Goal: Task Accomplishment & Management: Manage account settings

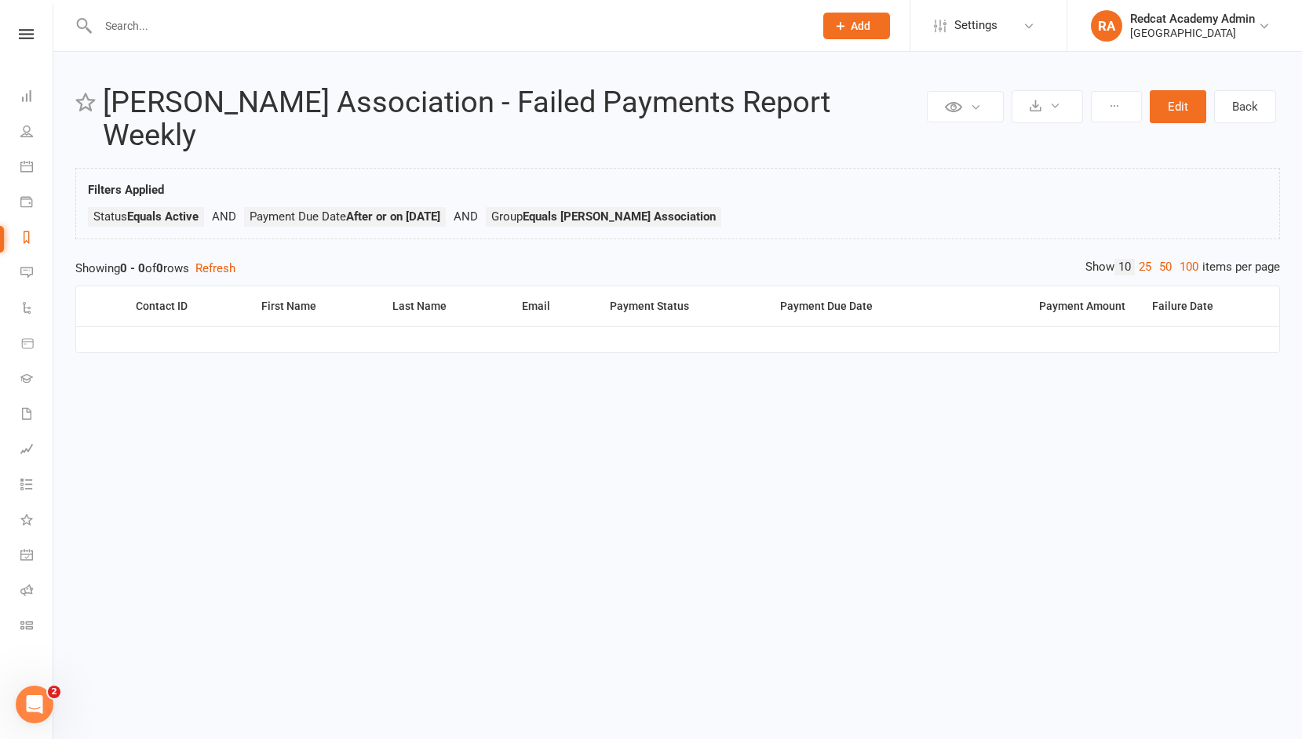
click at [107, 37] on div at bounding box center [438, 25] width 727 height 51
click at [122, 30] on input "text" at bounding box center [447, 26] width 709 height 22
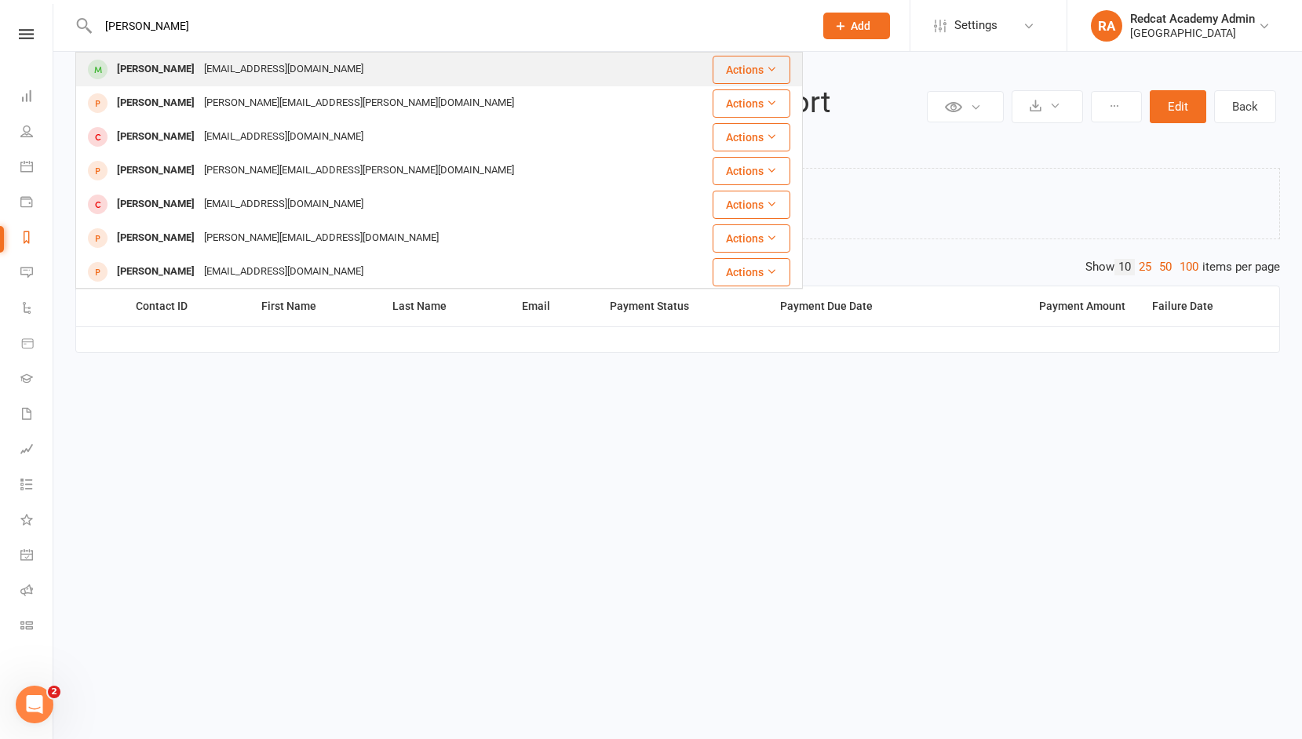
type input "[PERSON_NAME]"
click at [154, 70] on div "[PERSON_NAME]" at bounding box center [155, 69] width 87 height 23
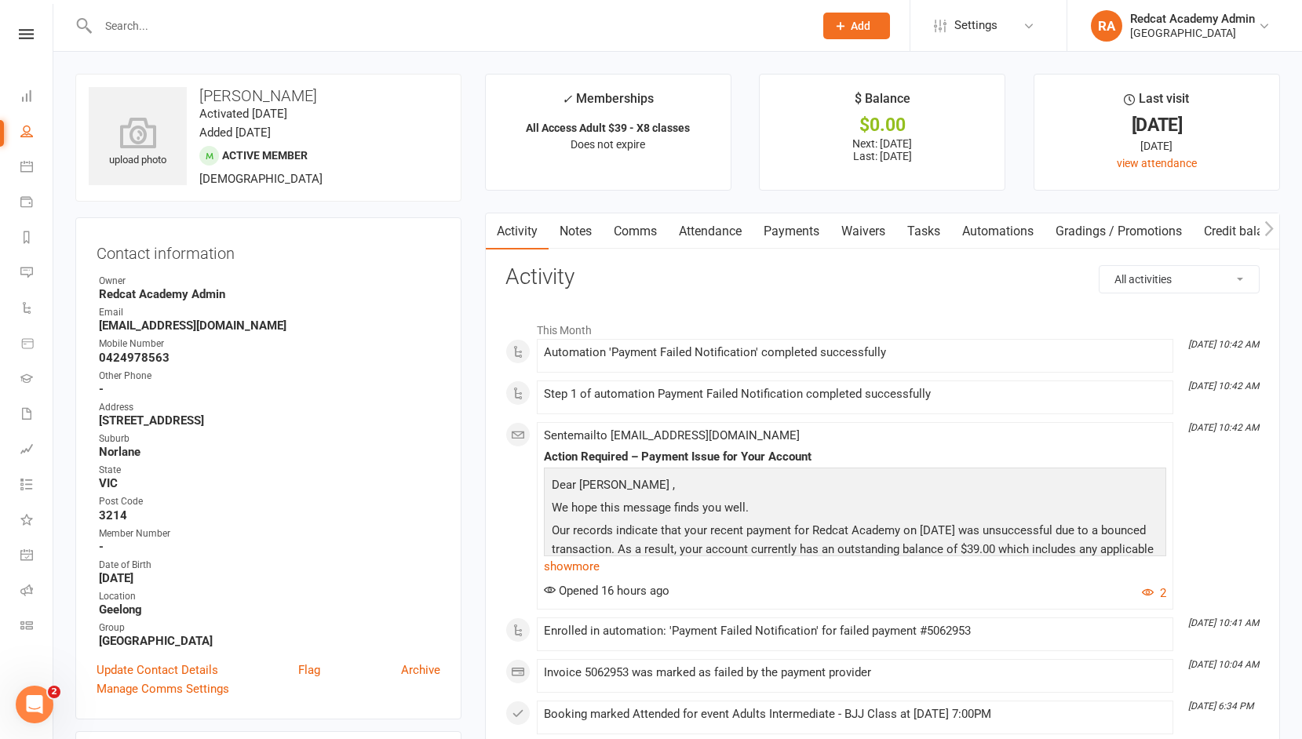
click at [807, 231] on link "Payments" at bounding box center [791, 231] width 78 height 36
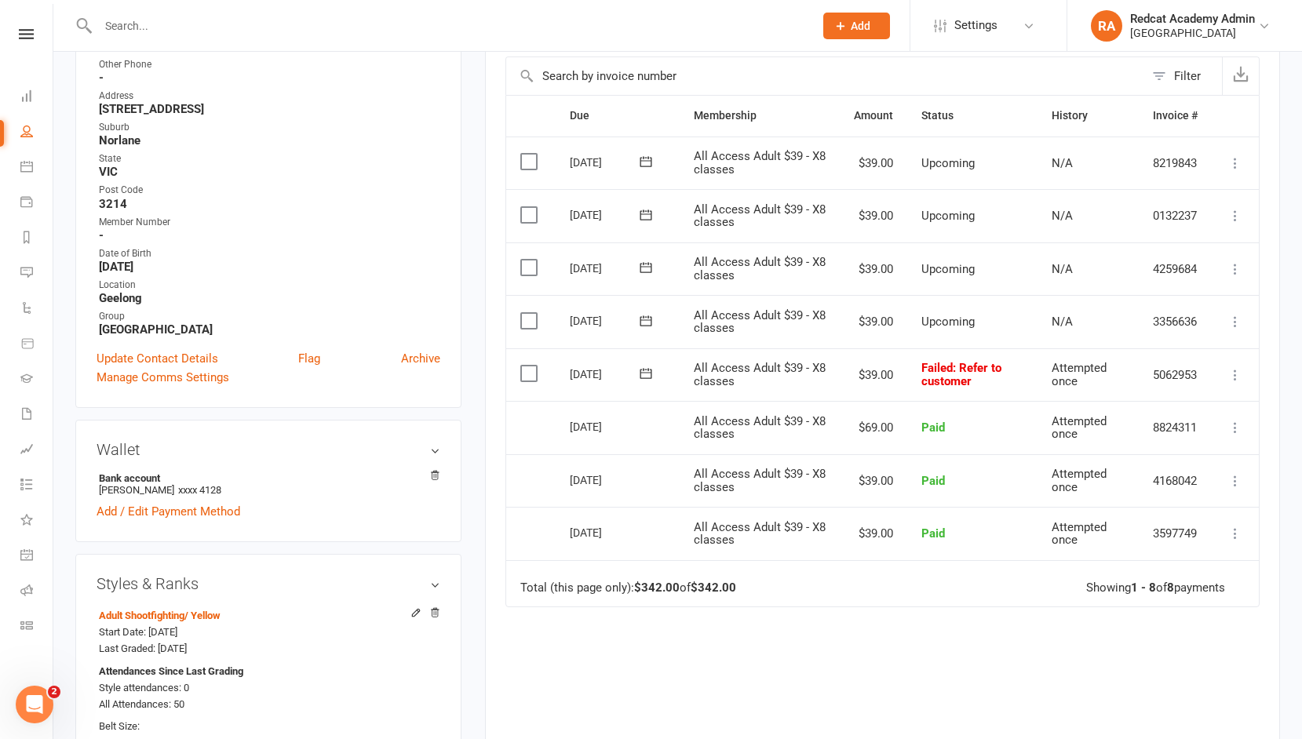
scroll to position [312, 0]
click at [1235, 371] on icon at bounding box center [1235, 374] width 16 height 16
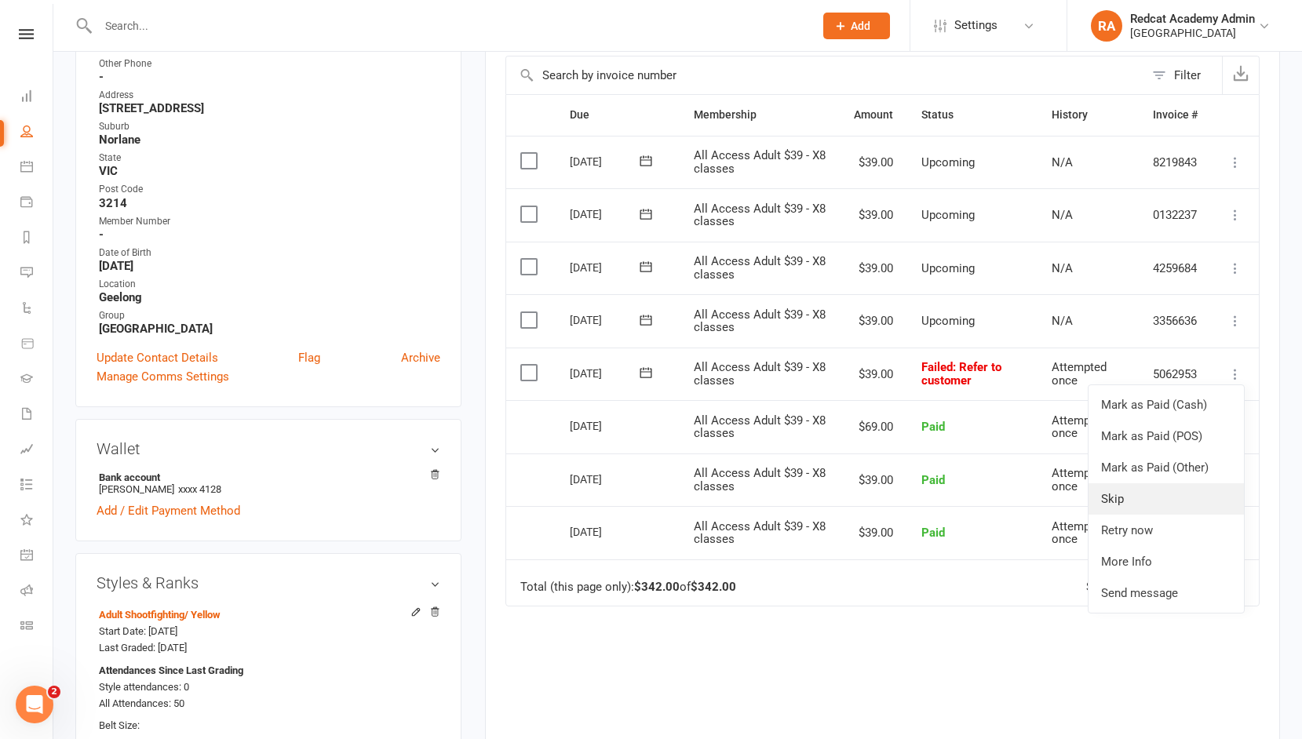
click at [1135, 496] on link "Skip" at bounding box center [1165, 498] width 155 height 31
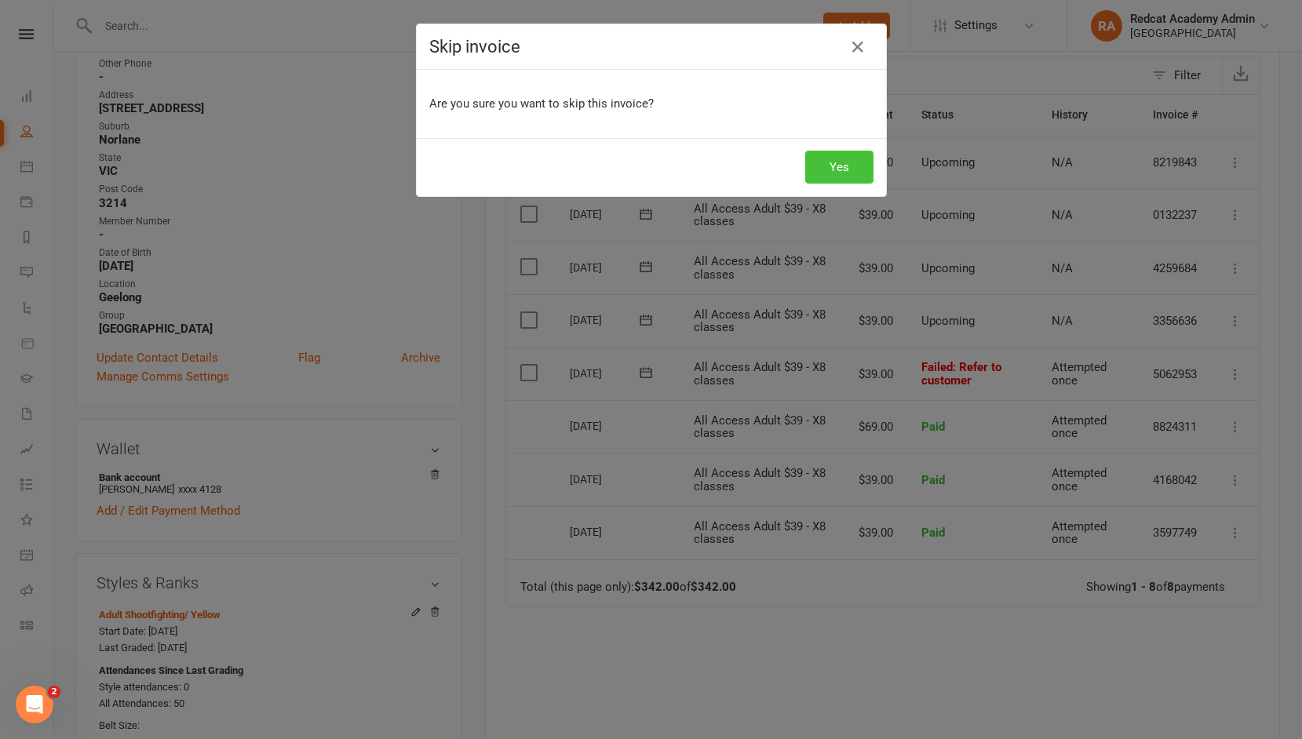
click at [857, 169] on button "Yes" at bounding box center [839, 167] width 68 height 33
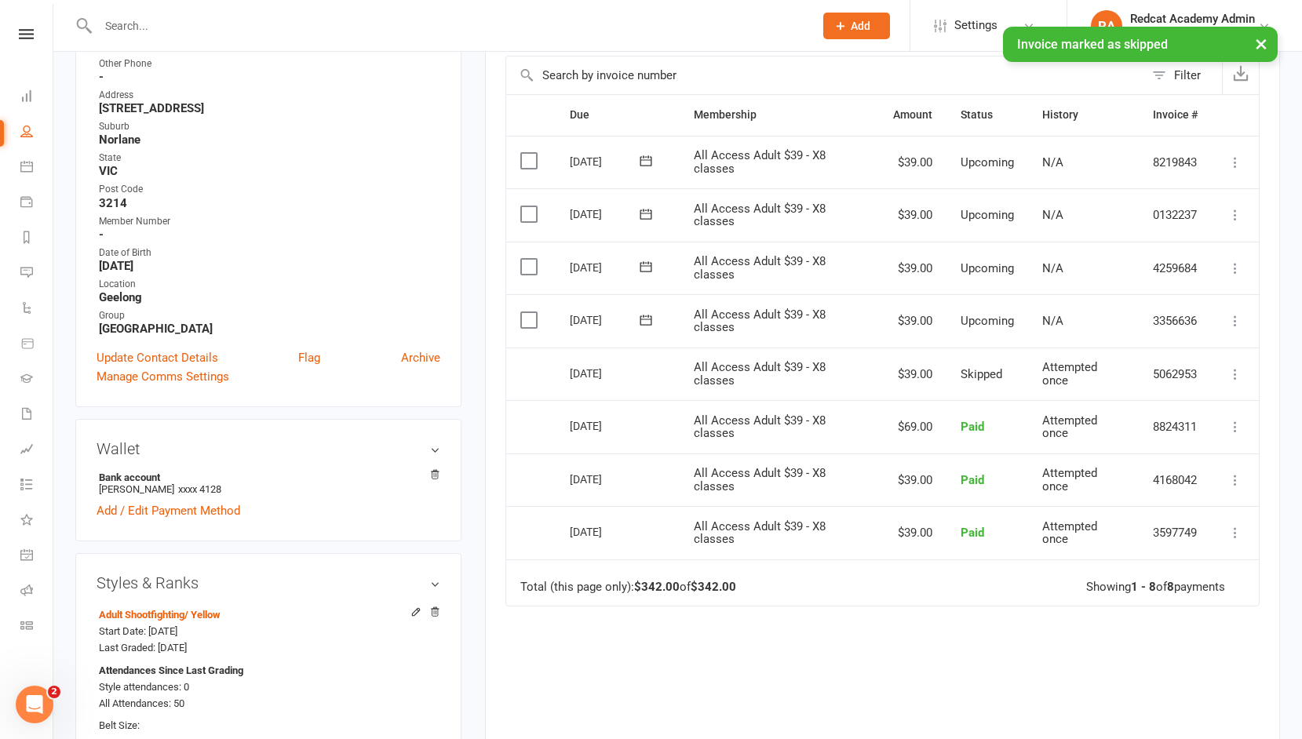
click at [1233, 320] on icon at bounding box center [1235, 321] width 16 height 16
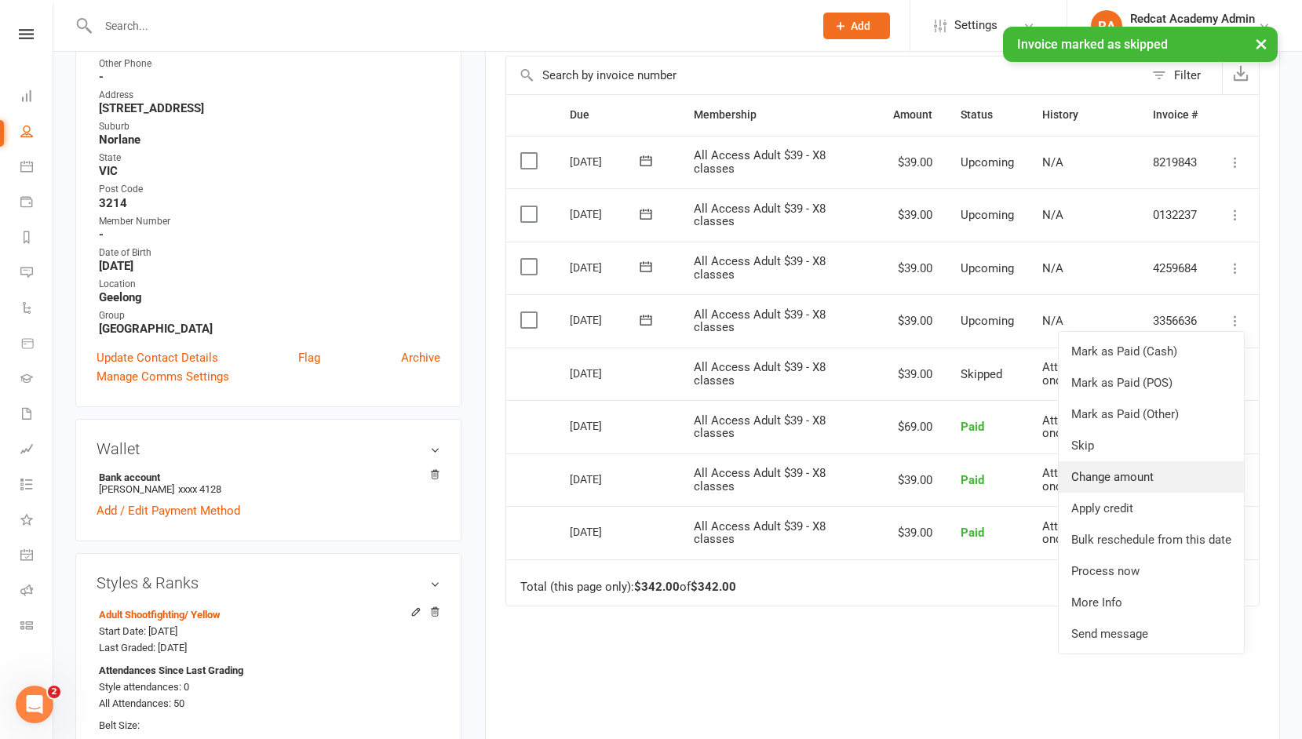
click at [1092, 473] on link "Change amount" at bounding box center [1150, 476] width 185 height 31
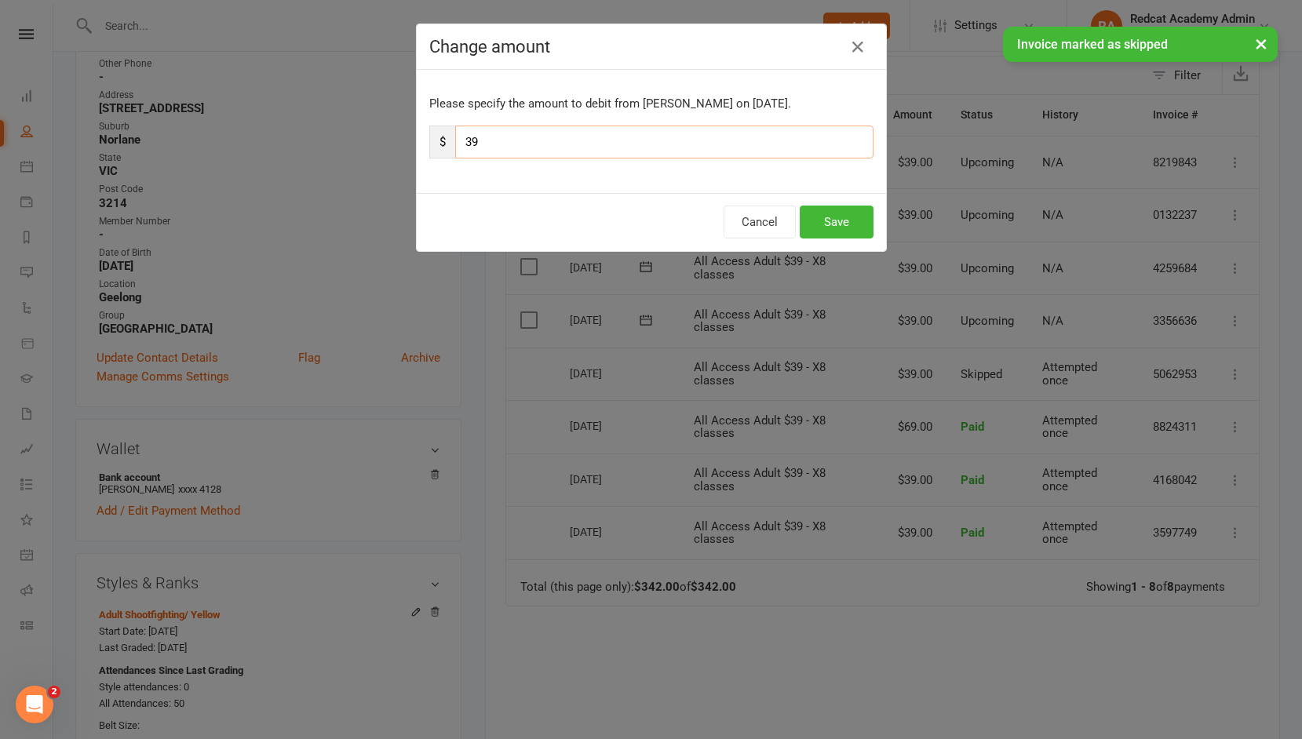
click at [483, 146] on input "39" at bounding box center [664, 142] width 418 height 33
type input "3"
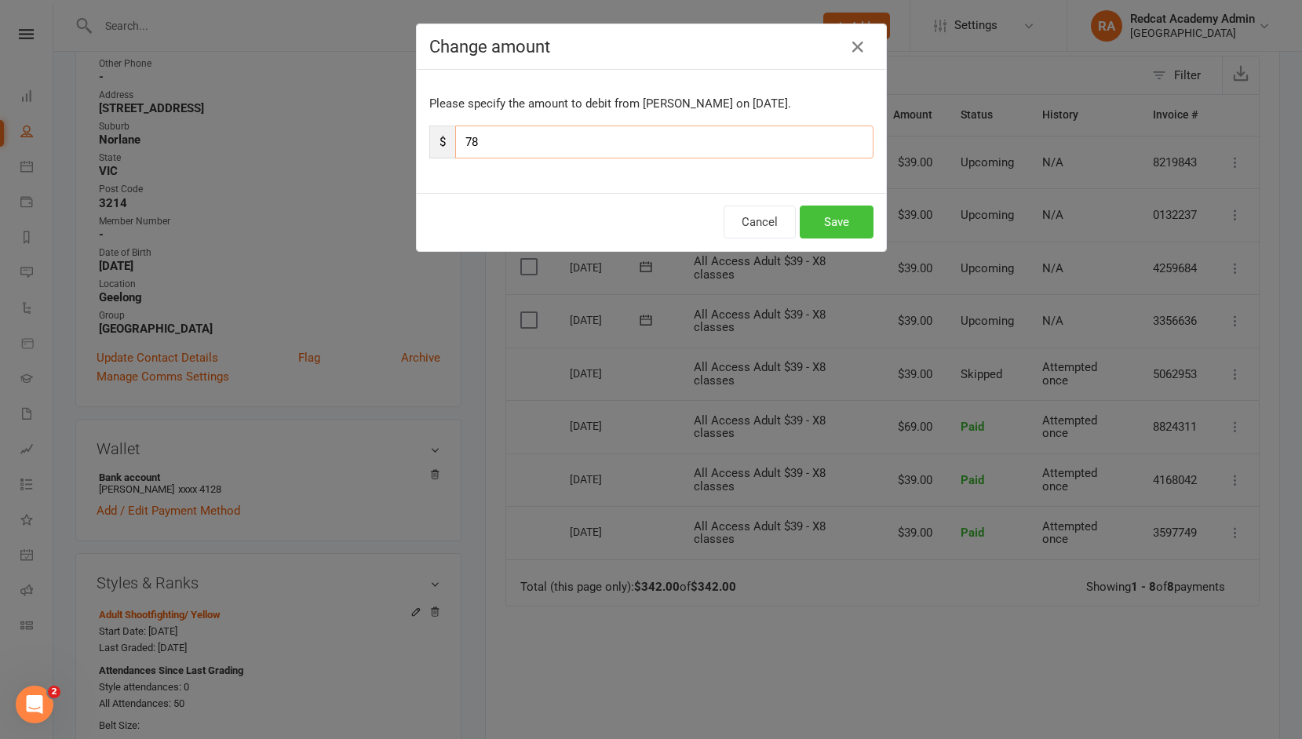
type input "78"
click at [858, 219] on button "Save" at bounding box center [837, 222] width 74 height 33
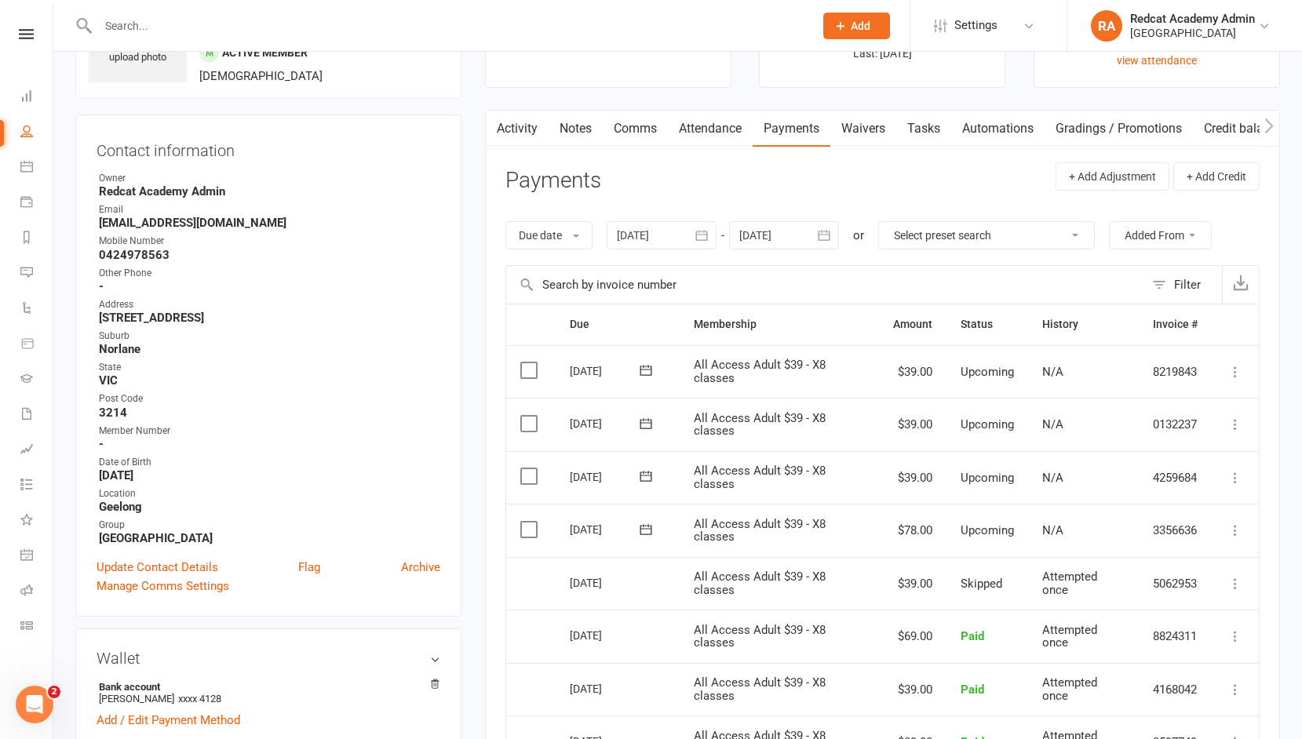
scroll to position [0, 0]
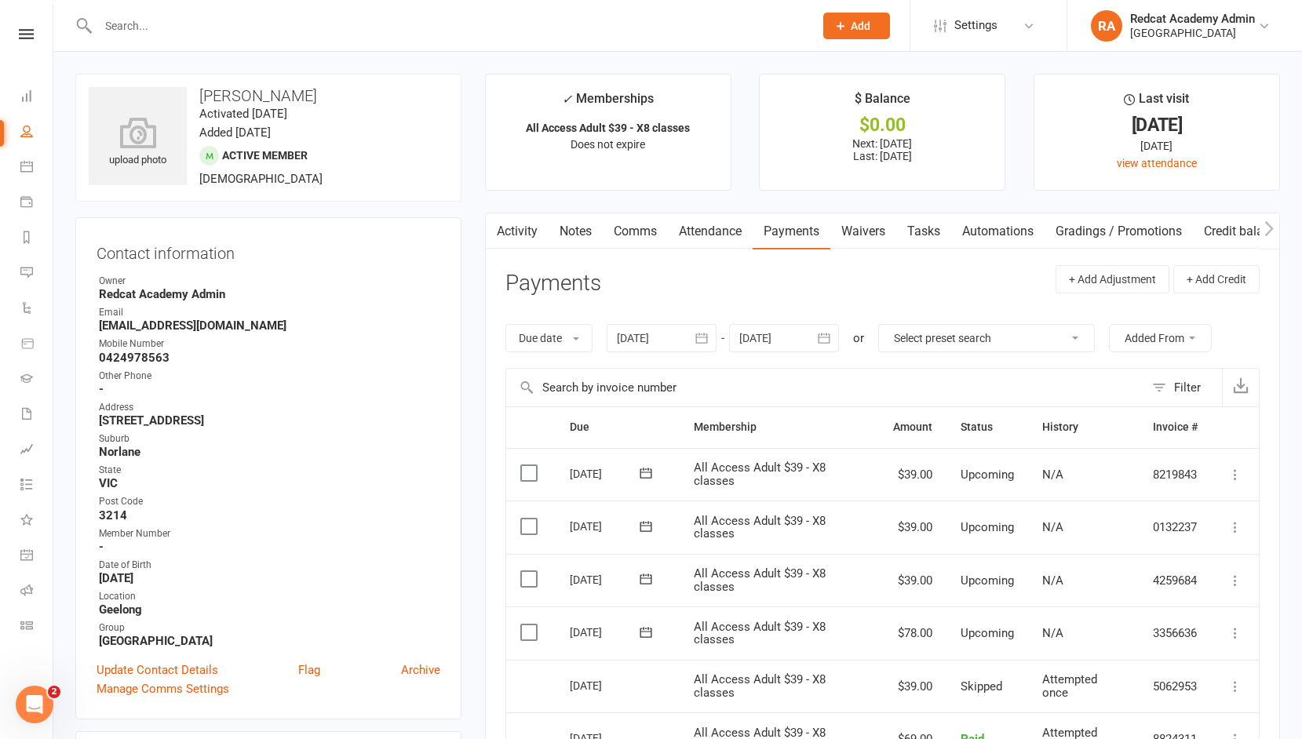
click at [567, 229] on link "Notes" at bounding box center [575, 231] width 54 height 36
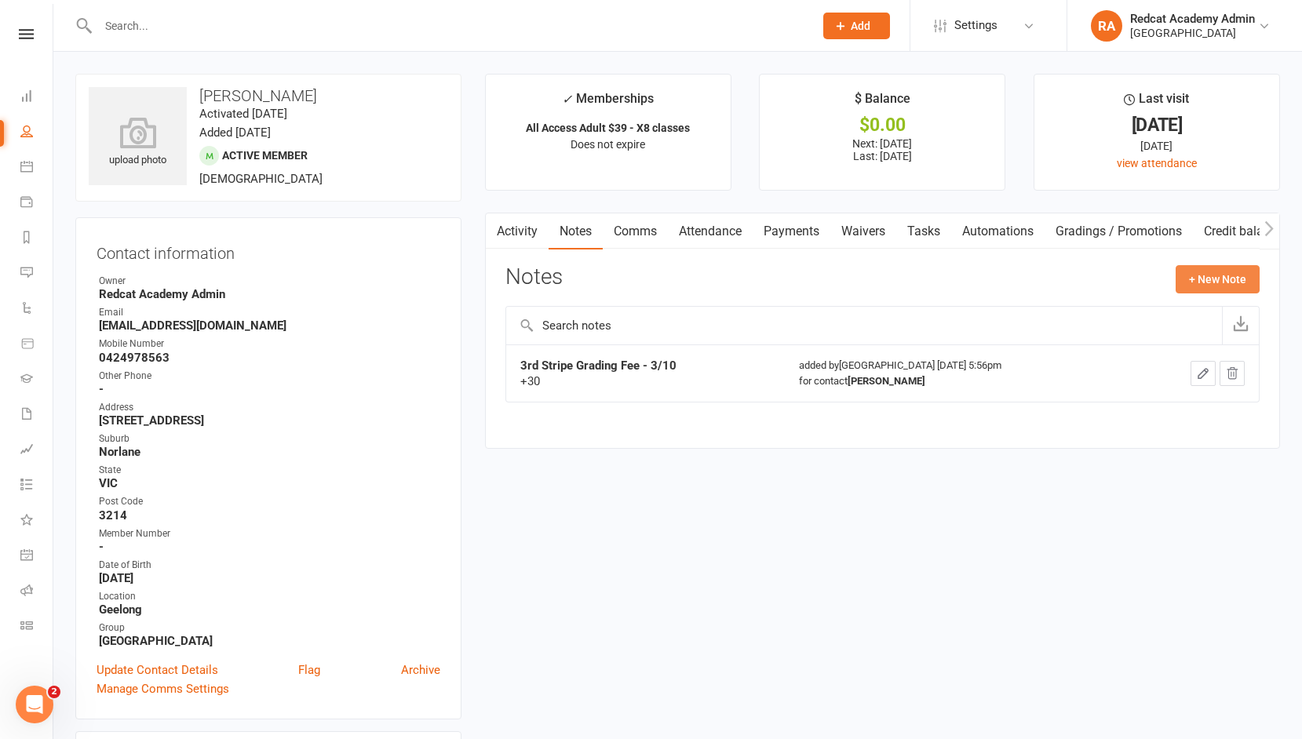
click at [1218, 279] on button "+ New Note" at bounding box center [1217, 279] width 84 height 28
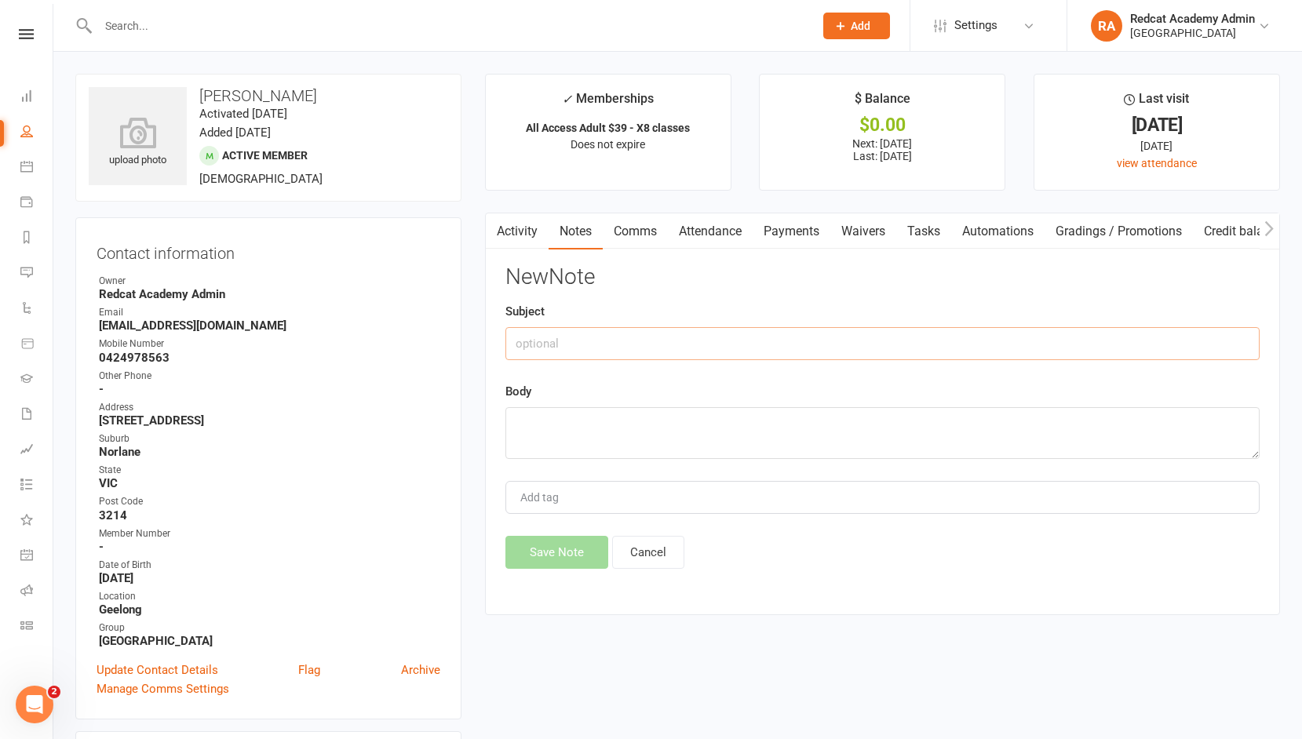
click at [665, 341] on input "text" at bounding box center [882, 343] width 754 height 33
type input "Payment failure [DATE]"
click at [605, 427] on textarea at bounding box center [882, 433] width 754 height 52
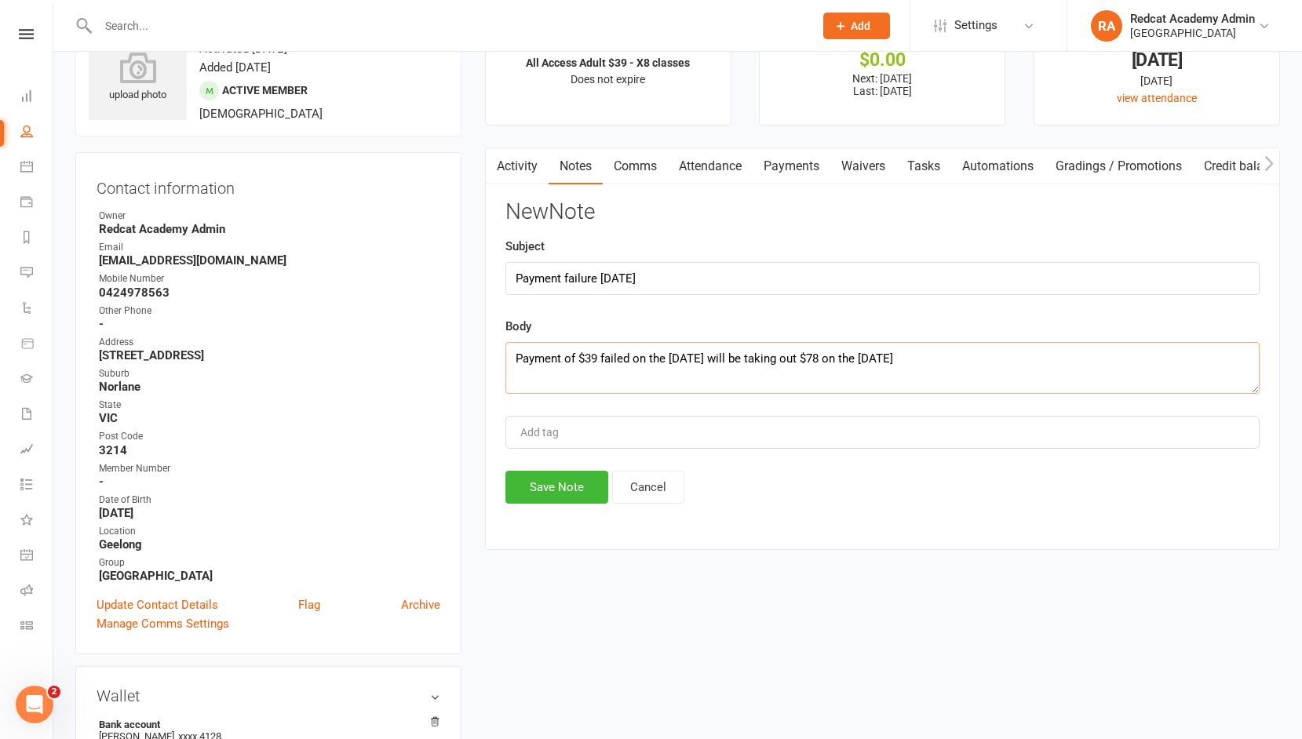
scroll to position [73, 0]
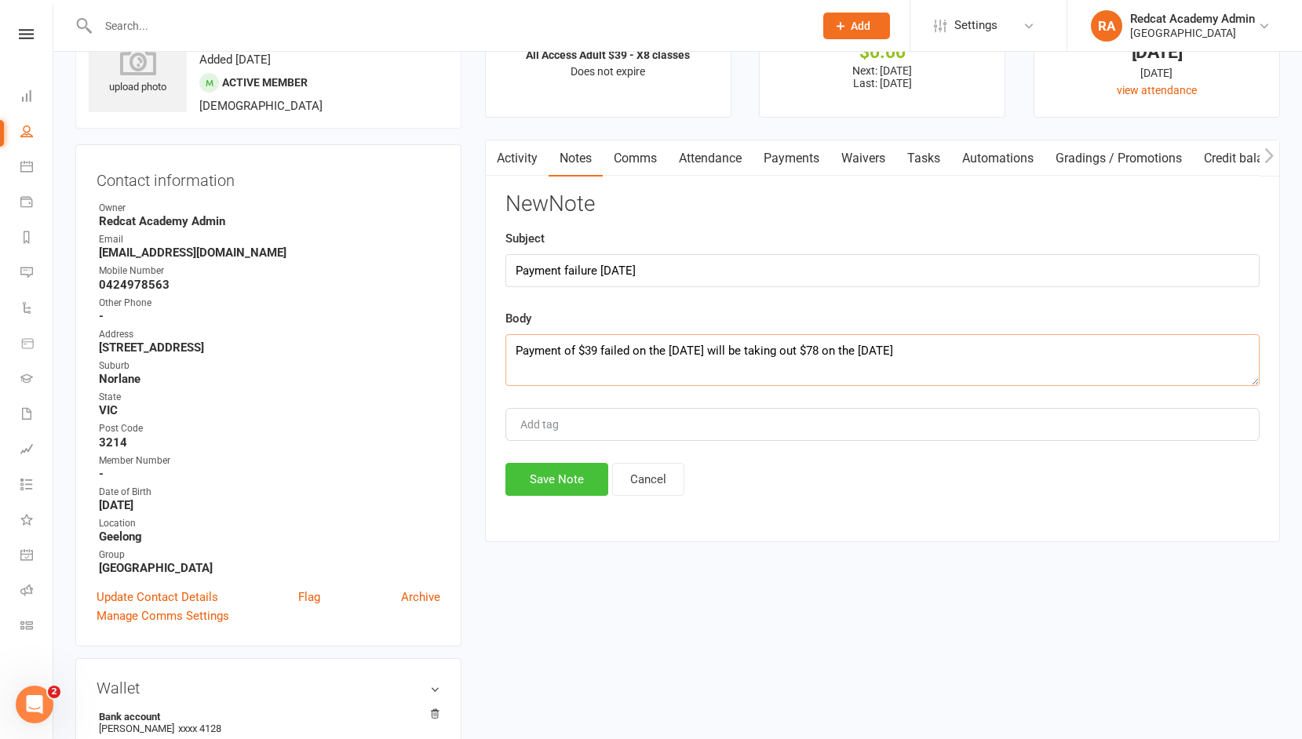
type textarea "Payment of $39 failed on the [DATE] will be taking out $78 on the [DATE]"
click at [542, 479] on button "Save Note" at bounding box center [556, 479] width 103 height 33
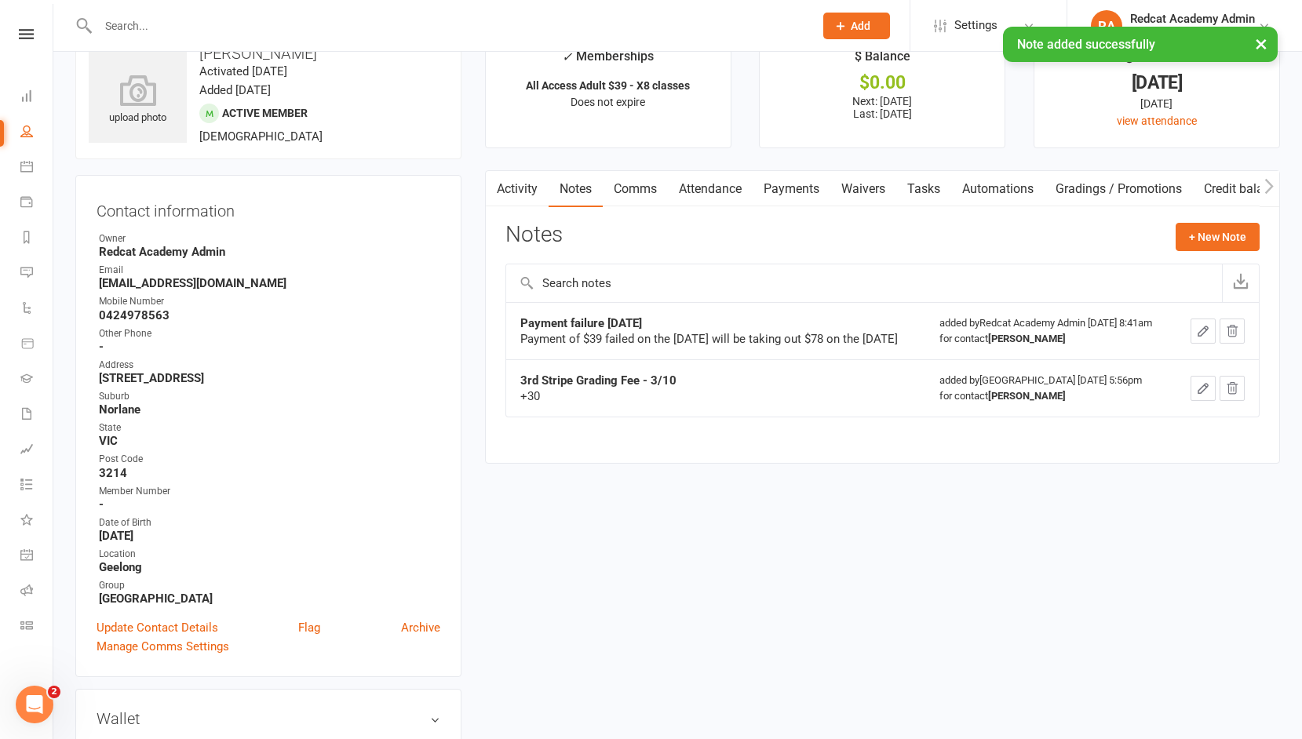
scroll to position [0, 0]
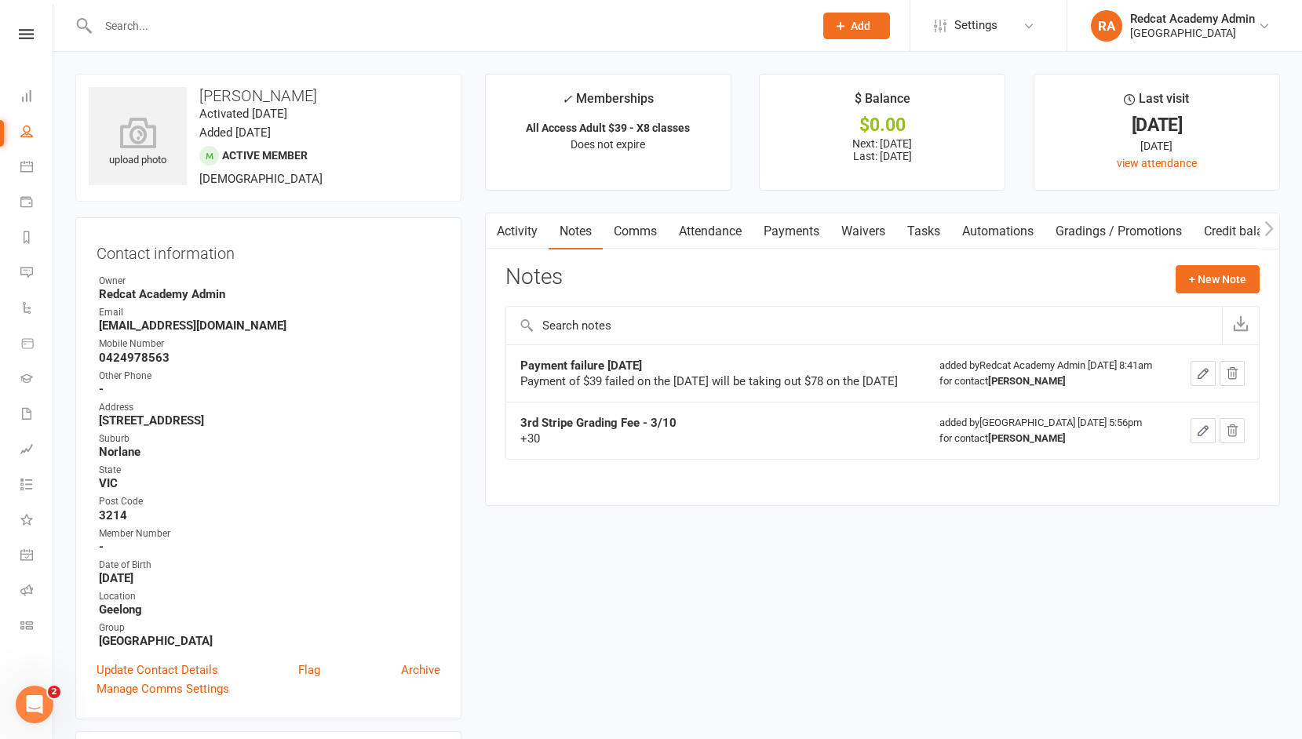
click at [189, 27] on input "text" at bounding box center [447, 26] width 709 height 22
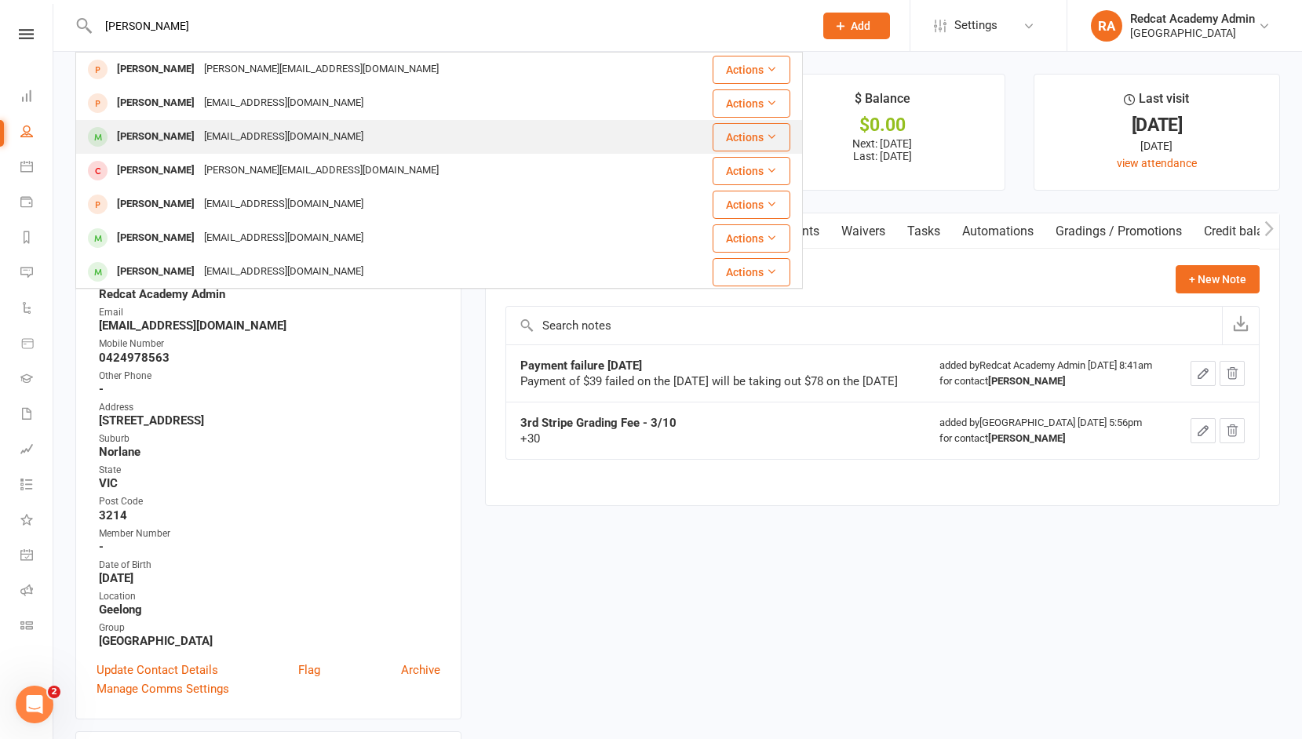
type input "[PERSON_NAME]"
click at [199, 129] on div "[EMAIL_ADDRESS][DOMAIN_NAME]" at bounding box center [283, 137] width 169 height 23
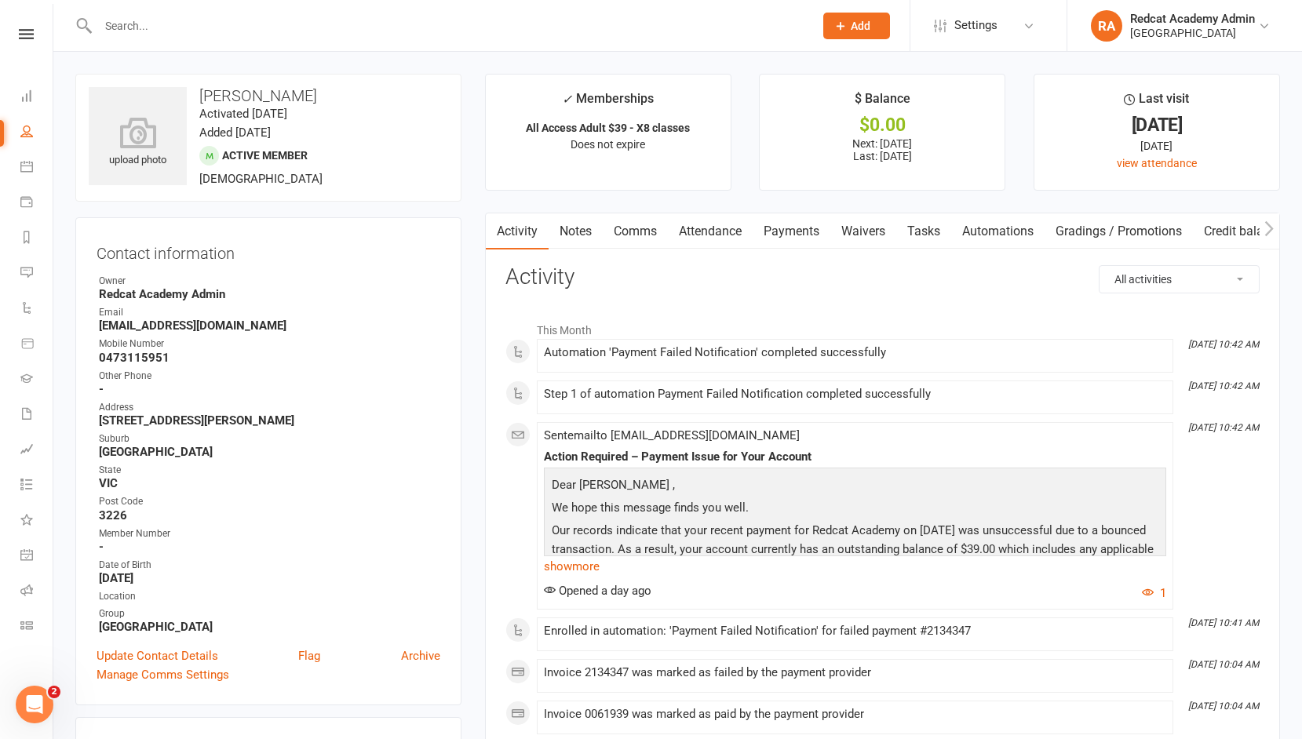
click at [778, 226] on link "Payments" at bounding box center [791, 231] width 78 height 36
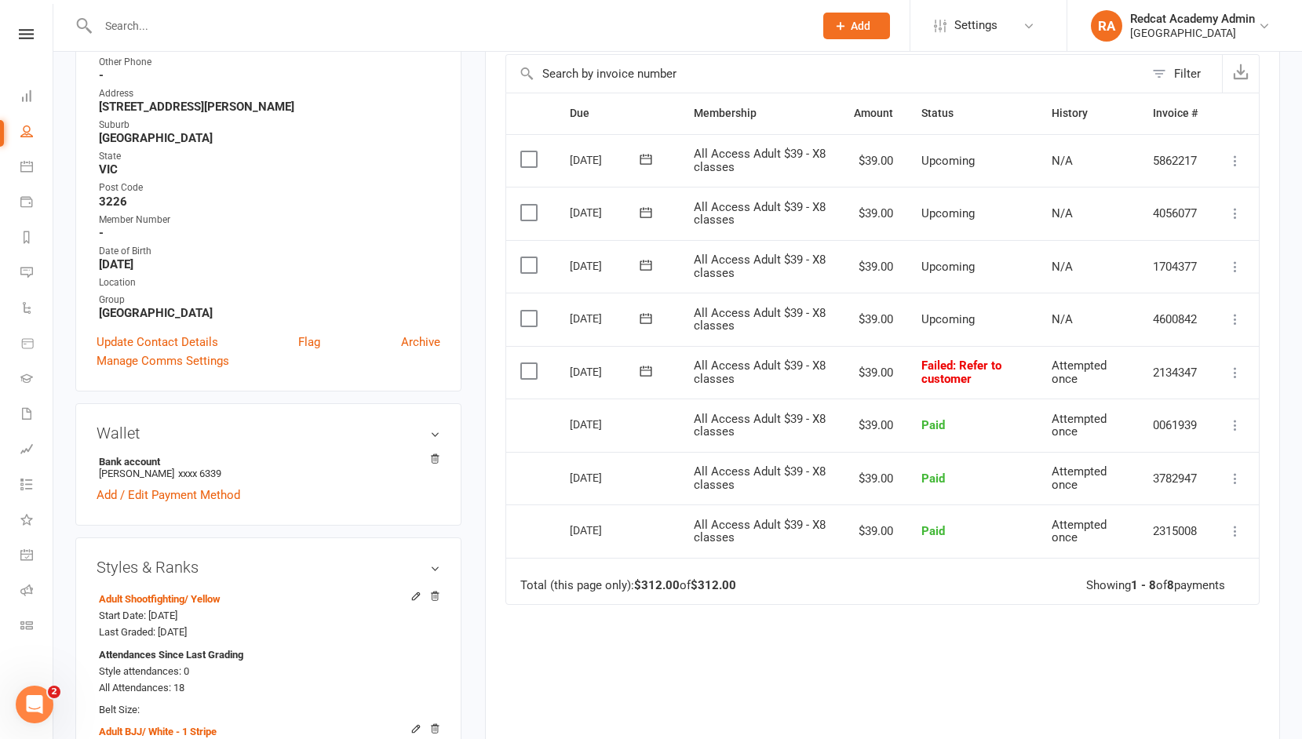
scroll to position [319, 0]
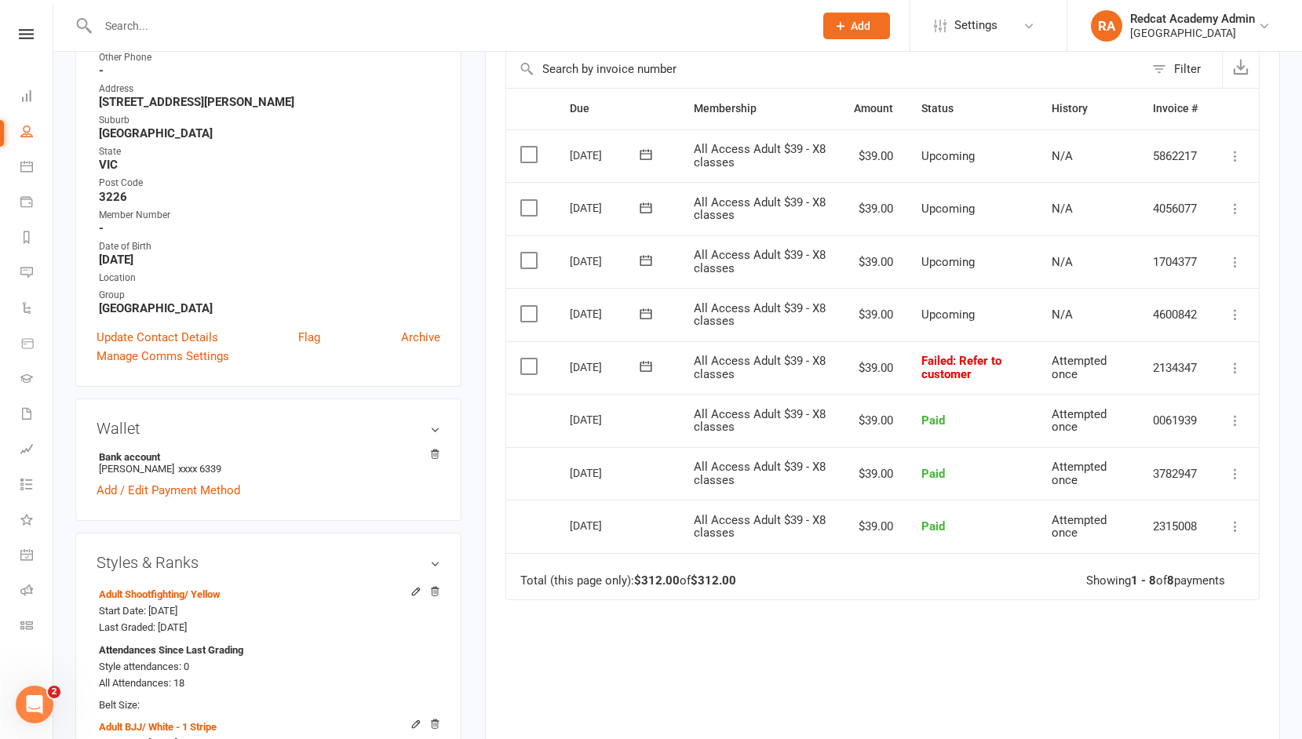
click at [1240, 366] on icon at bounding box center [1235, 368] width 16 height 16
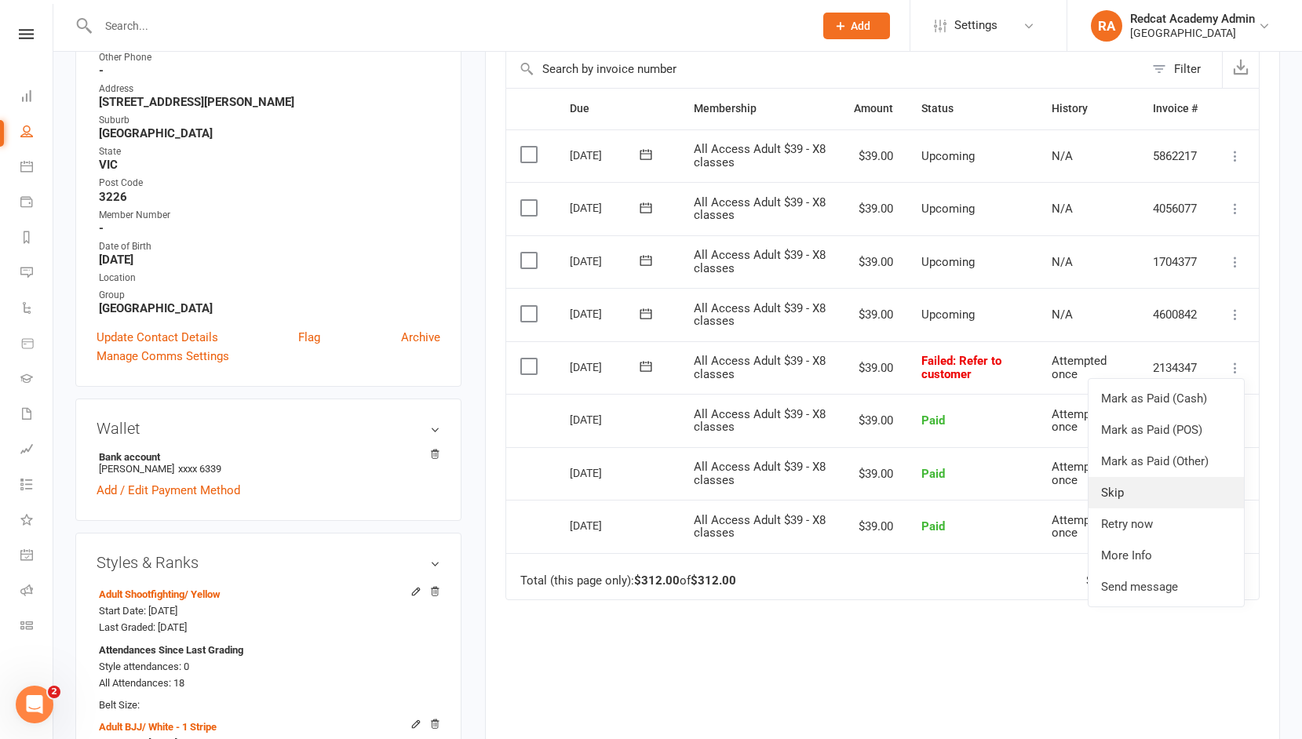
click at [1142, 489] on link "Skip" at bounding box center [1165, 492] width 155 height 31
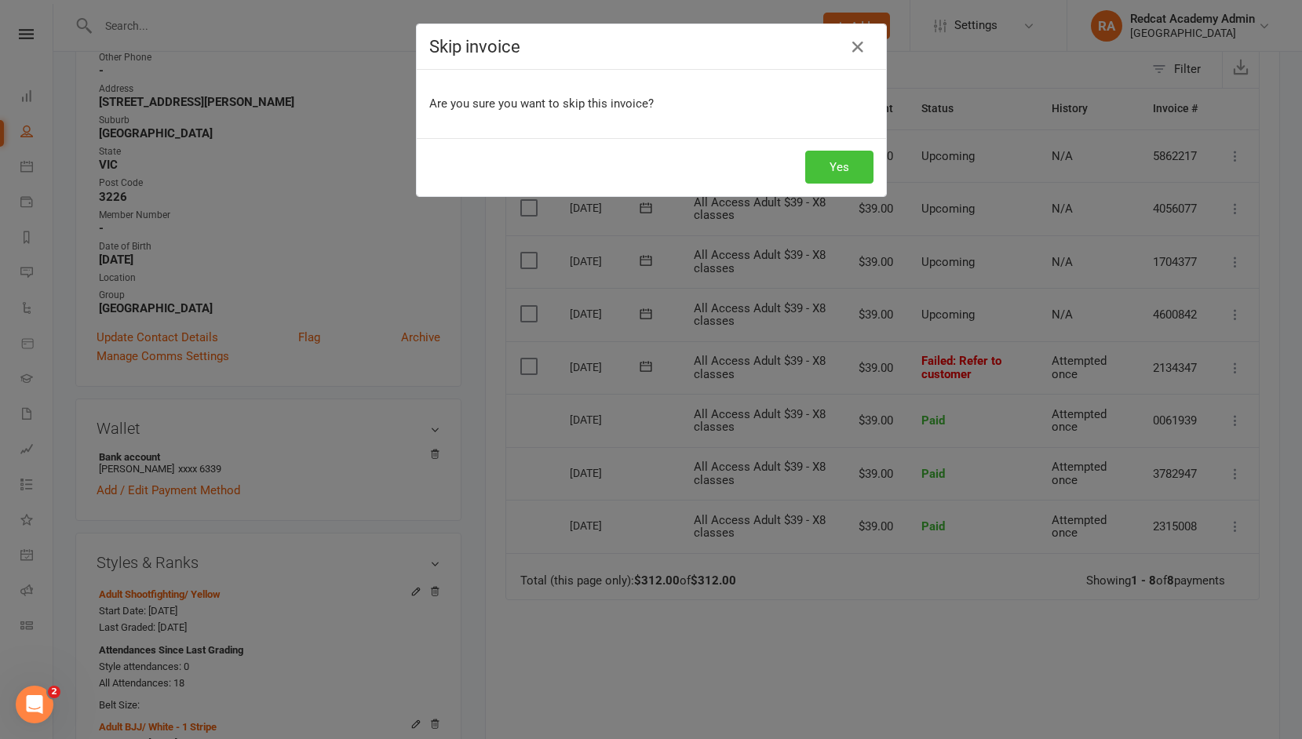
click at [851, 159] on button "Yes" at bounding box center [839, 167] width 68 height 33
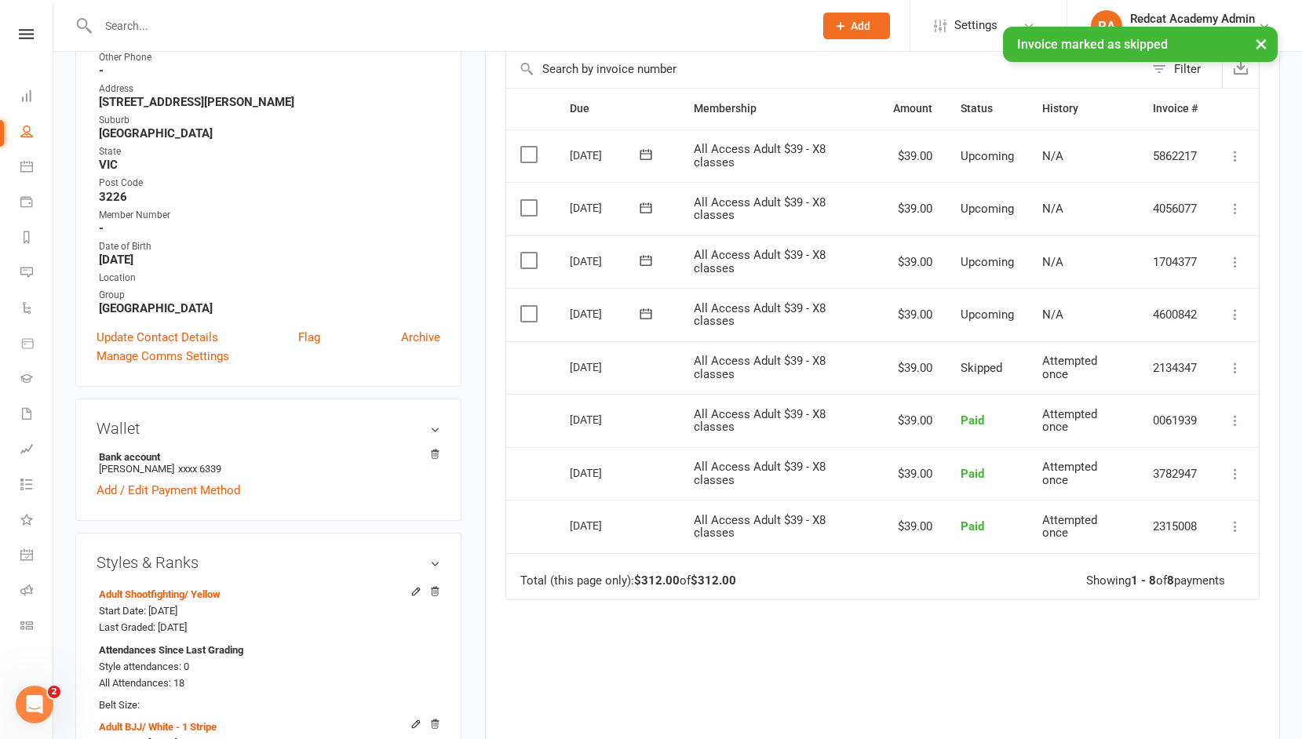
click at [1239, 307] on icon at bounding box center [1235, 315] width 16 height 16
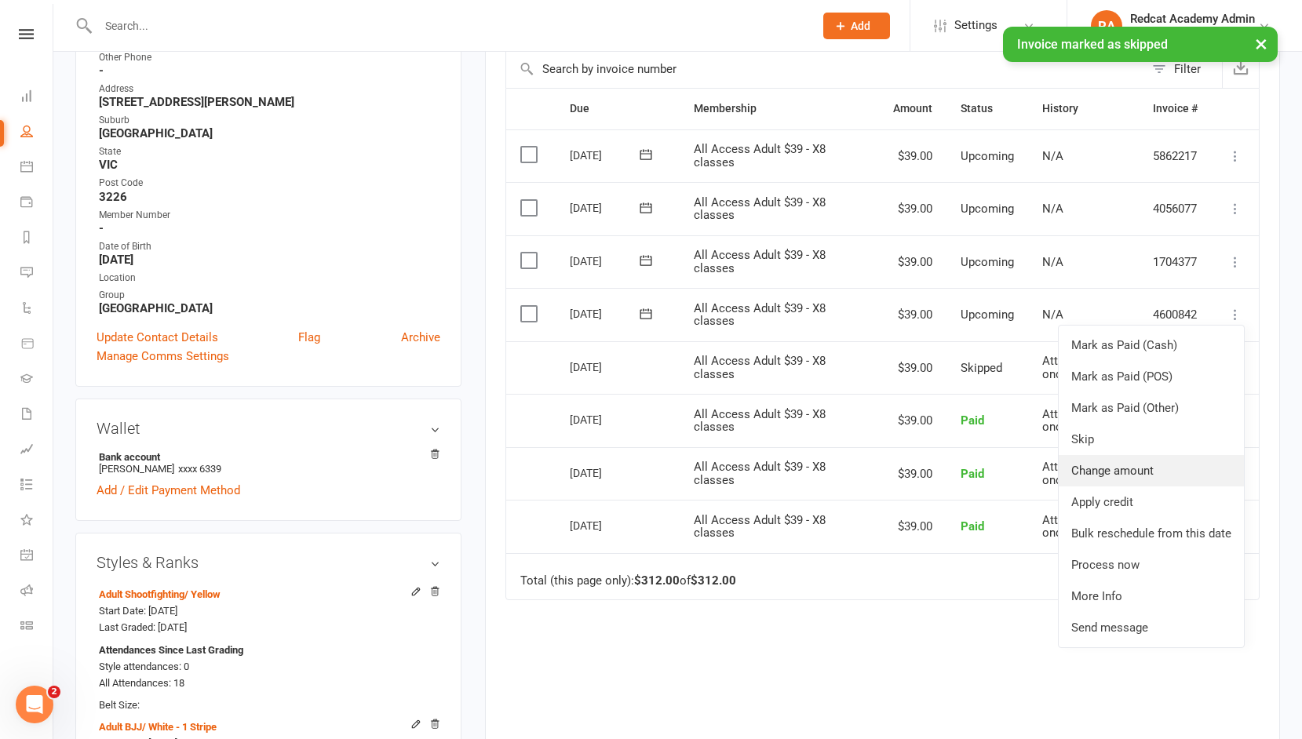
click at [1106, 465] on link "Change amount" at bounding box center [1150, 470] width 185 height 31
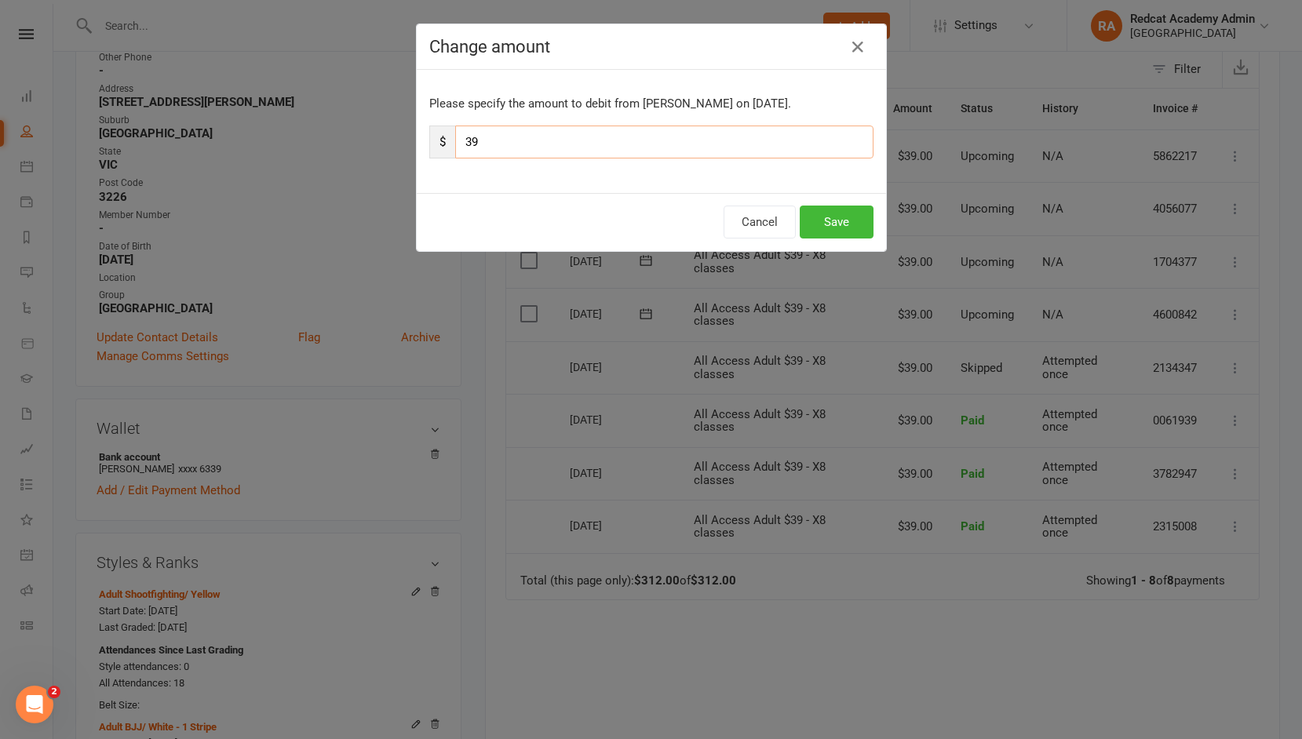
click at [533, 147] on input "39" at bounding box center [664, 142] width 418 height 33
type input "3"
type input "78"
click at [838, 220] on button "Save" at bounding box center [837, 222] width 74 height 33
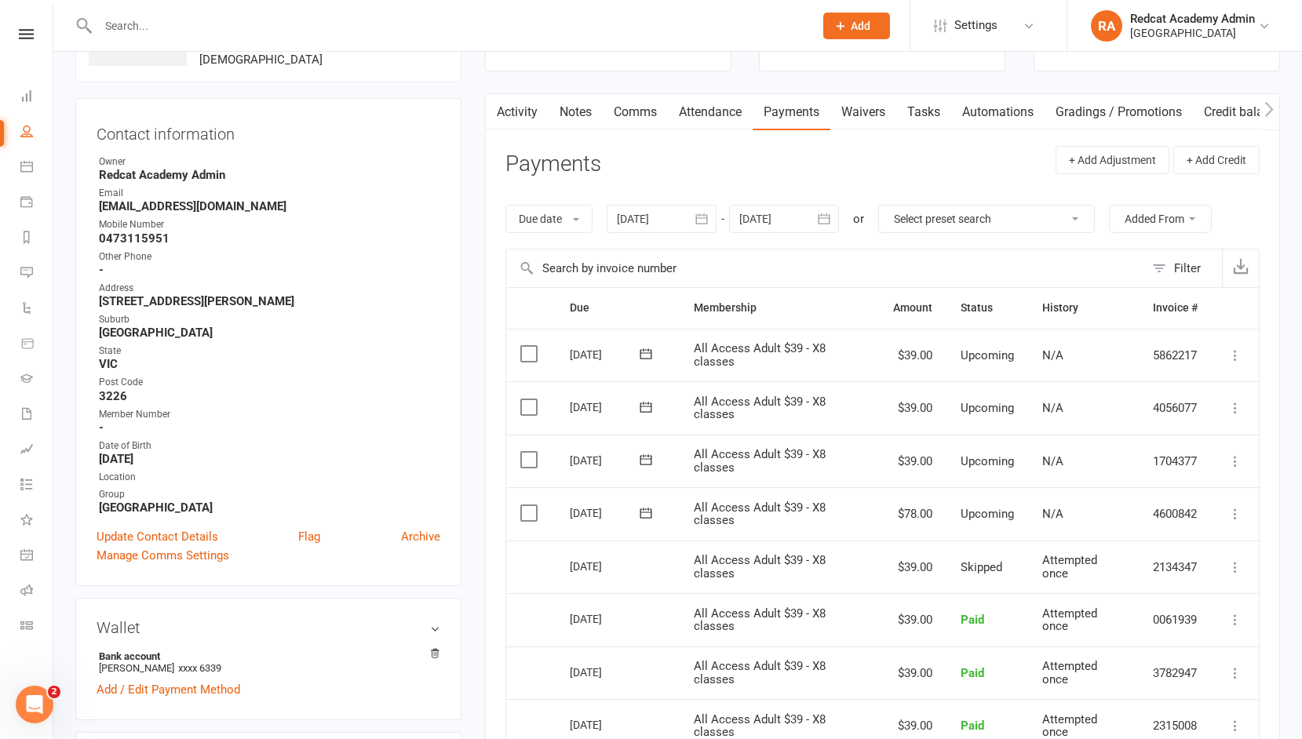
scroll to position [0, 0]
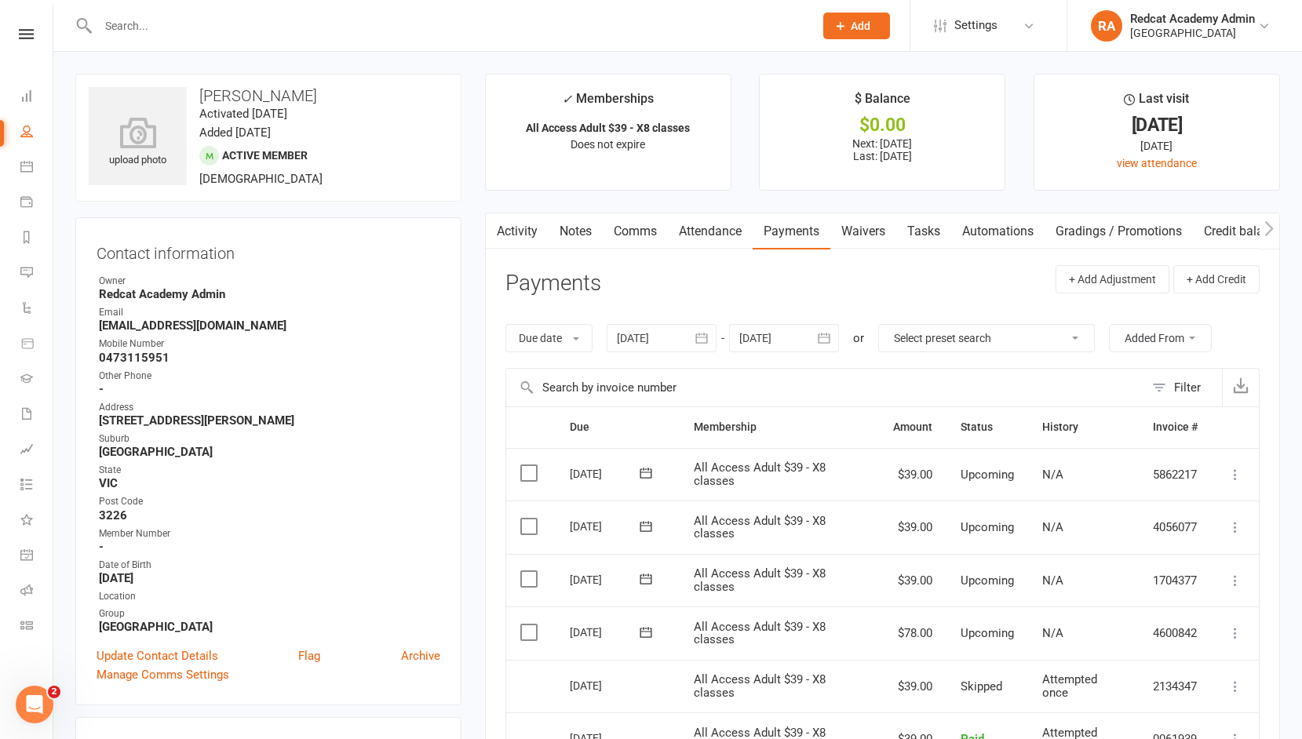
click at [574, 235] on link "Notes" at bounding box center [575, 231] width 54 height 36
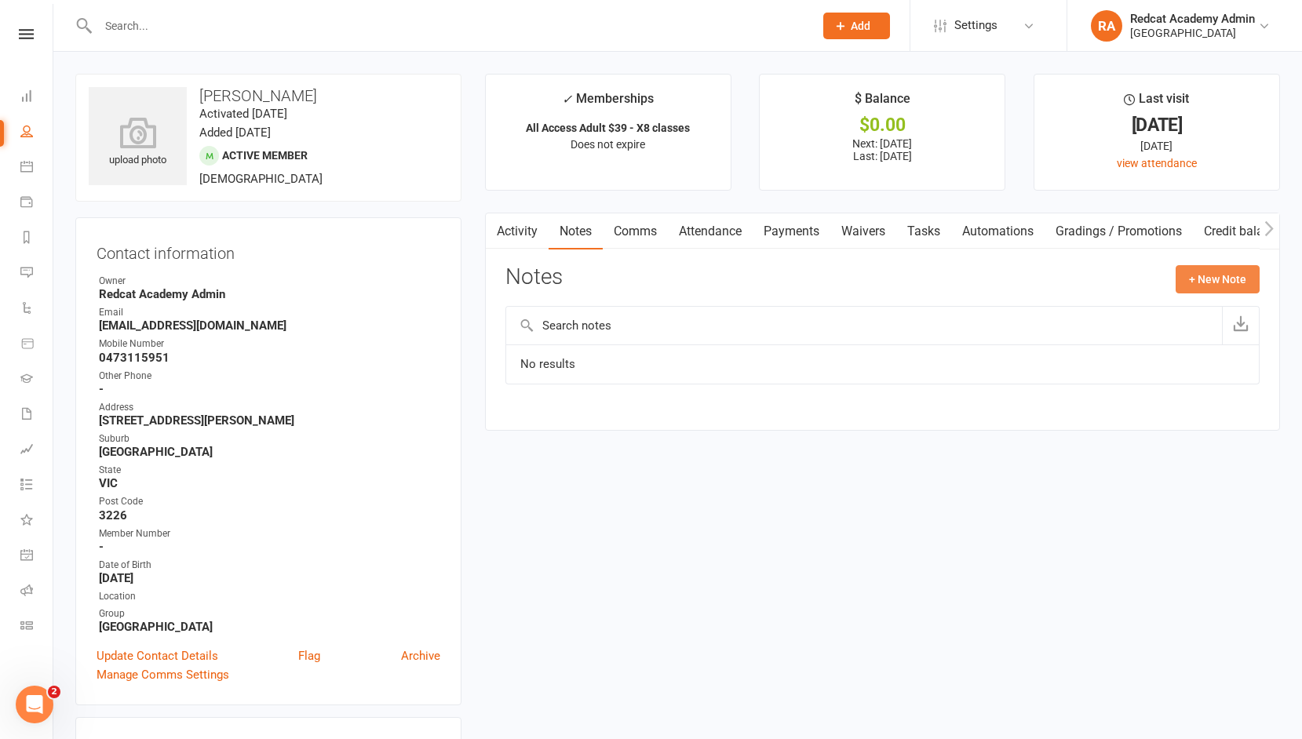
click at [1226, 278] on button "+ New Note" at bounding box center [1217, 279] width 84 height 28
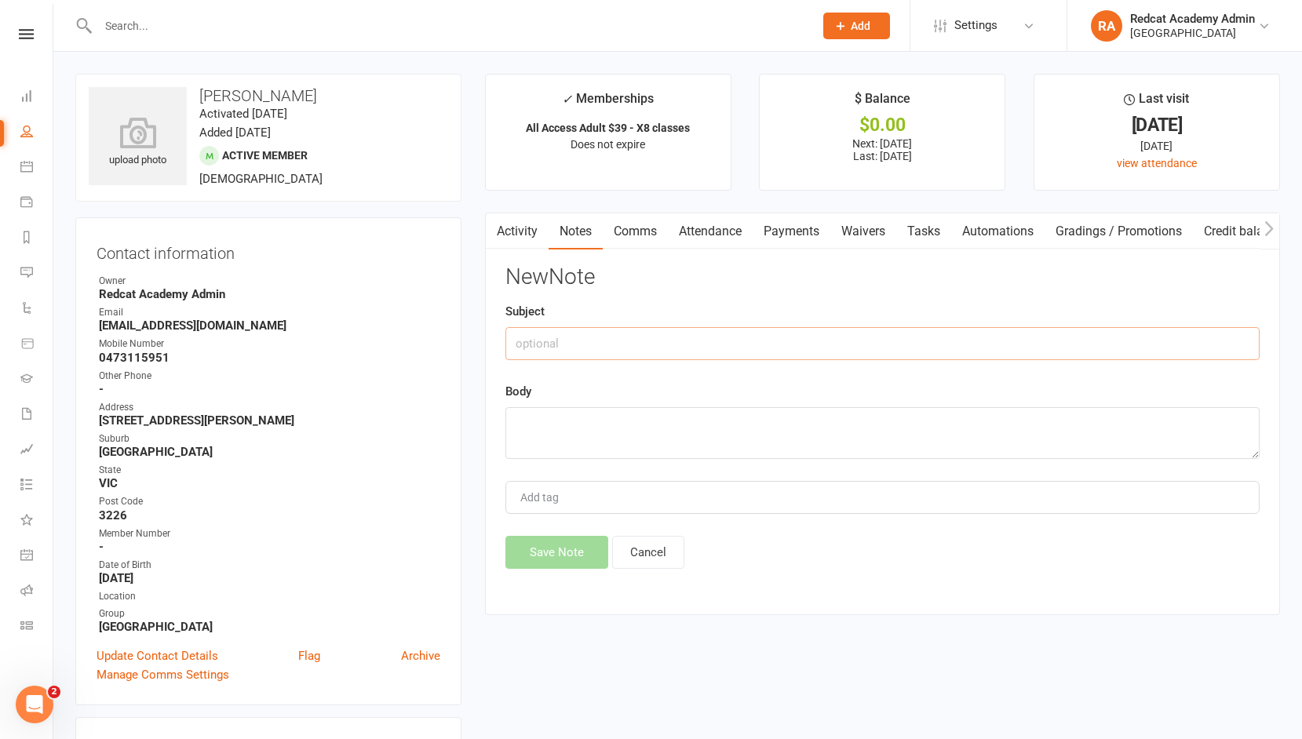
click at [551, 350] on input "text" at bounding box center [882, 343] width 754 height 33
type input "failed payment [DATE]"
click at [534, 431] on textarea at bounding box center [882, 433] width 754 height 52
click at [534, 424] on textarea "Falied payment on the [DATE] of $39 so on the [DATE] $78 will be taken" at bounding box center [882, 433] width 754 height 52
type textarea "Failed payment on the [DATE] of $39 so on the [DATE] $78 will be taken"
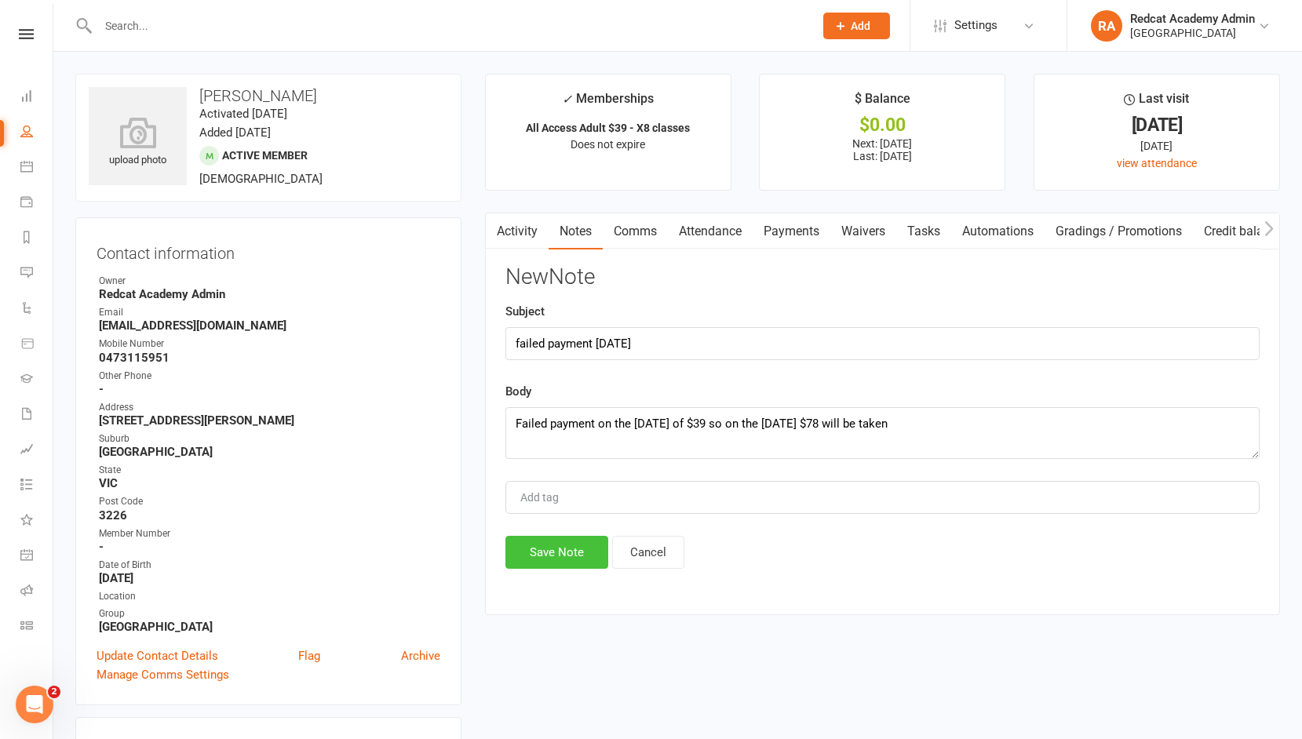
click at [551, 555] on button "Save Note" at bounding box center [556, 552] width 103 height 33
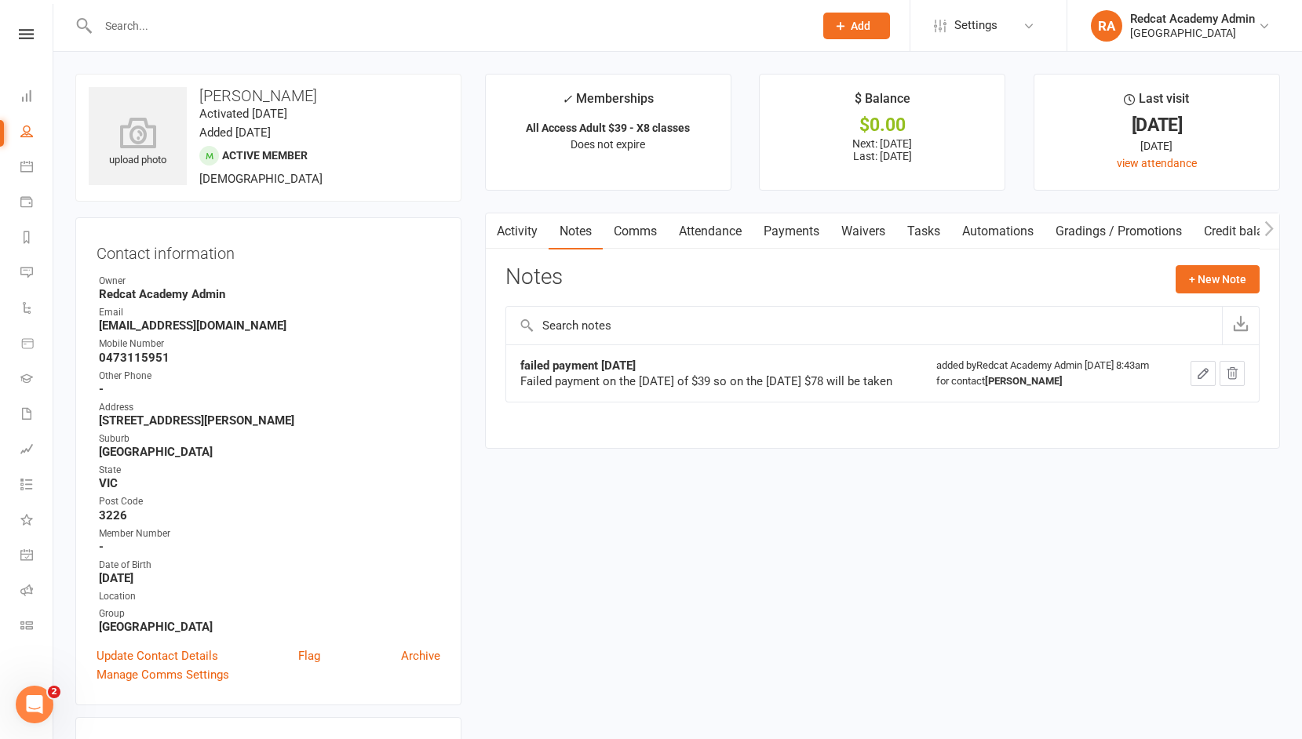
click at [197, 16] on input "text" at bounding box center [447, 26] width 709 height 22
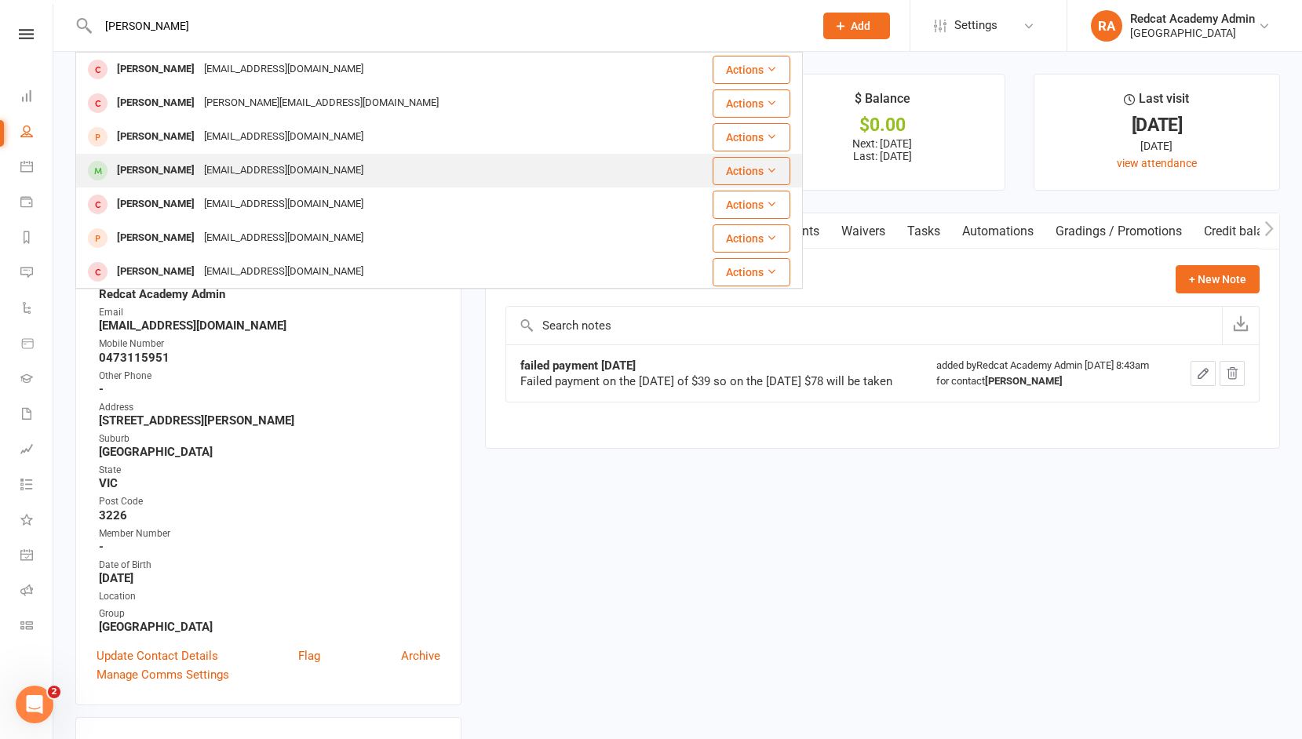
type input "[PERSON_NAME]"
click at [206, 167] on div "[EMAIL_ADDRESS][DOMAIN_NAME]" at bounding box center [283, 170] width 169 height 23
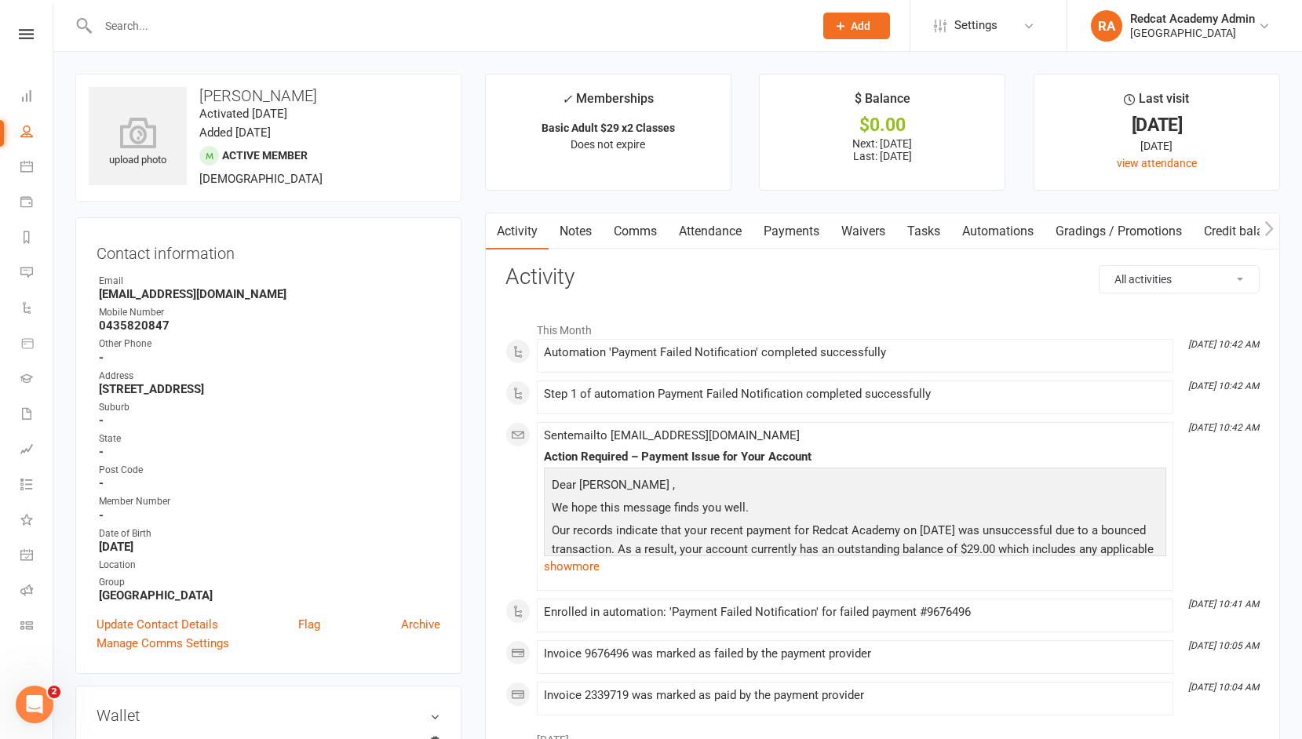
click at [784, 237] on link "Payments" at bounding box center [791, 231] width 78 height 36
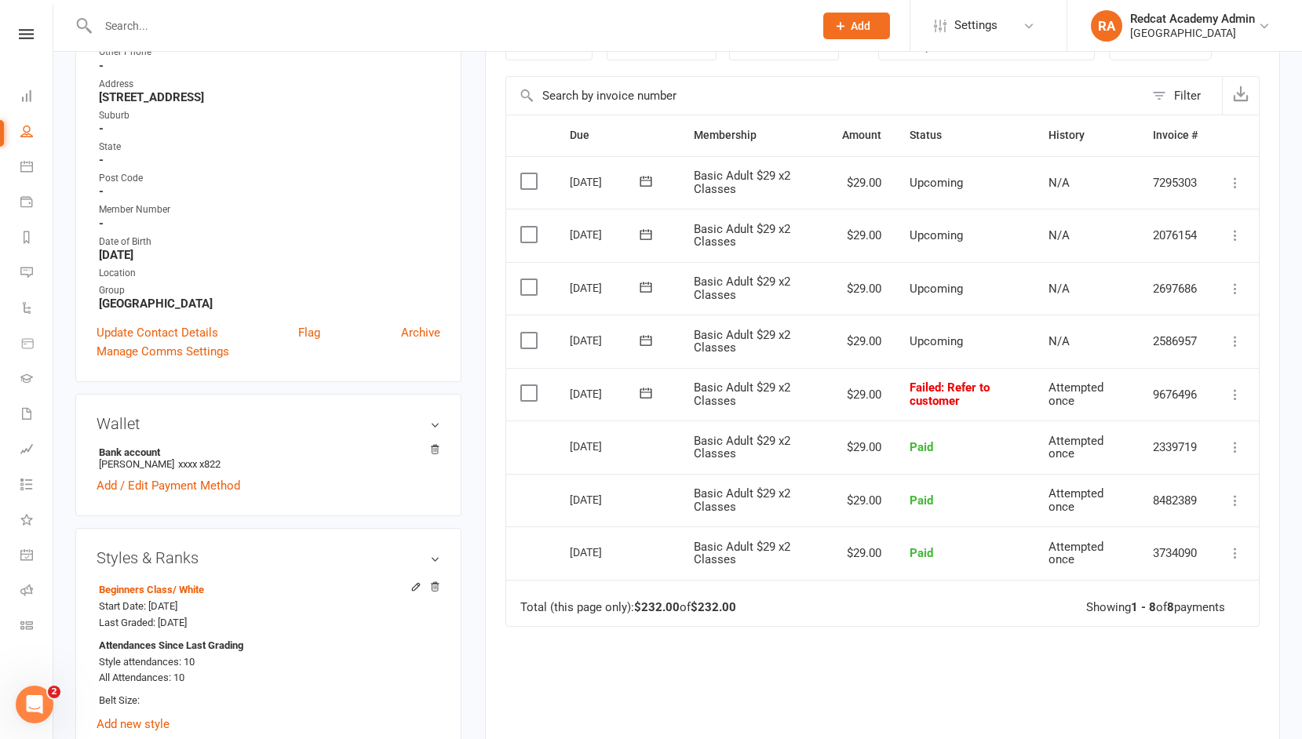
scroll to position [333, 0]
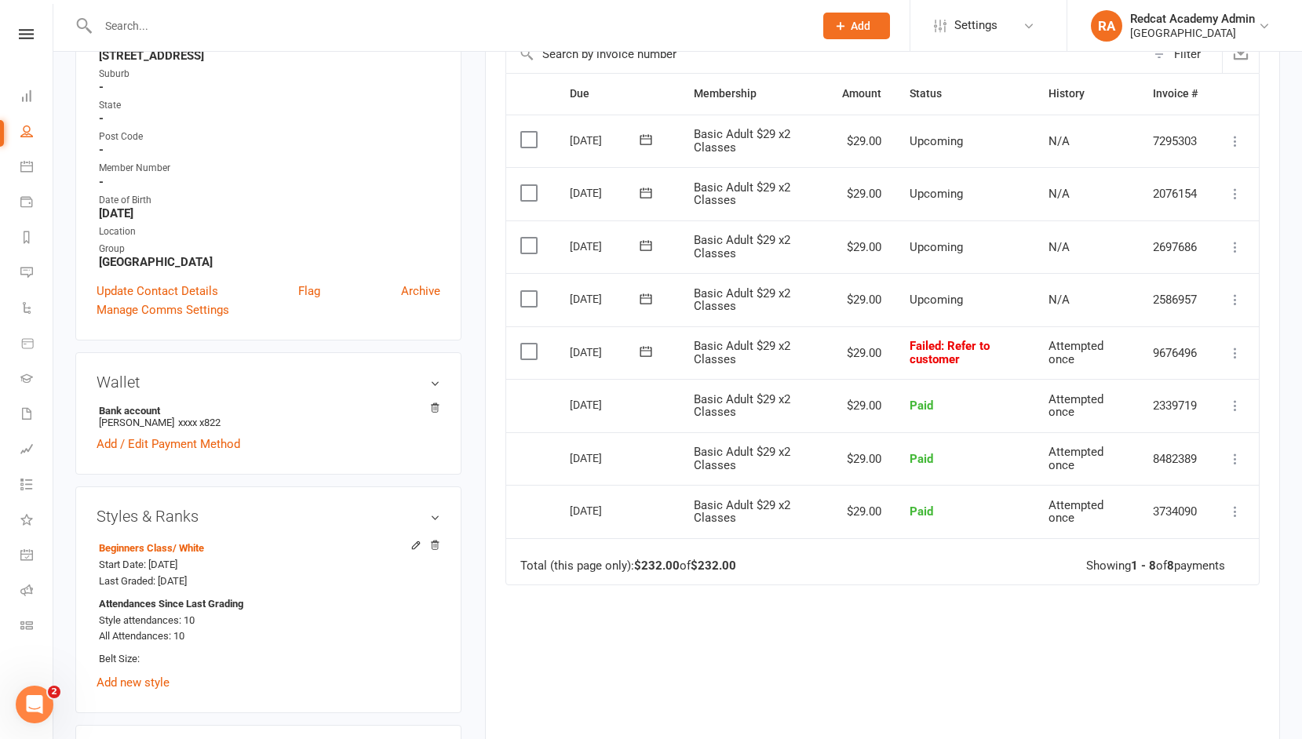
click at [1241, 348] on icon at bounding box center [1235, 353] width 16 height 16
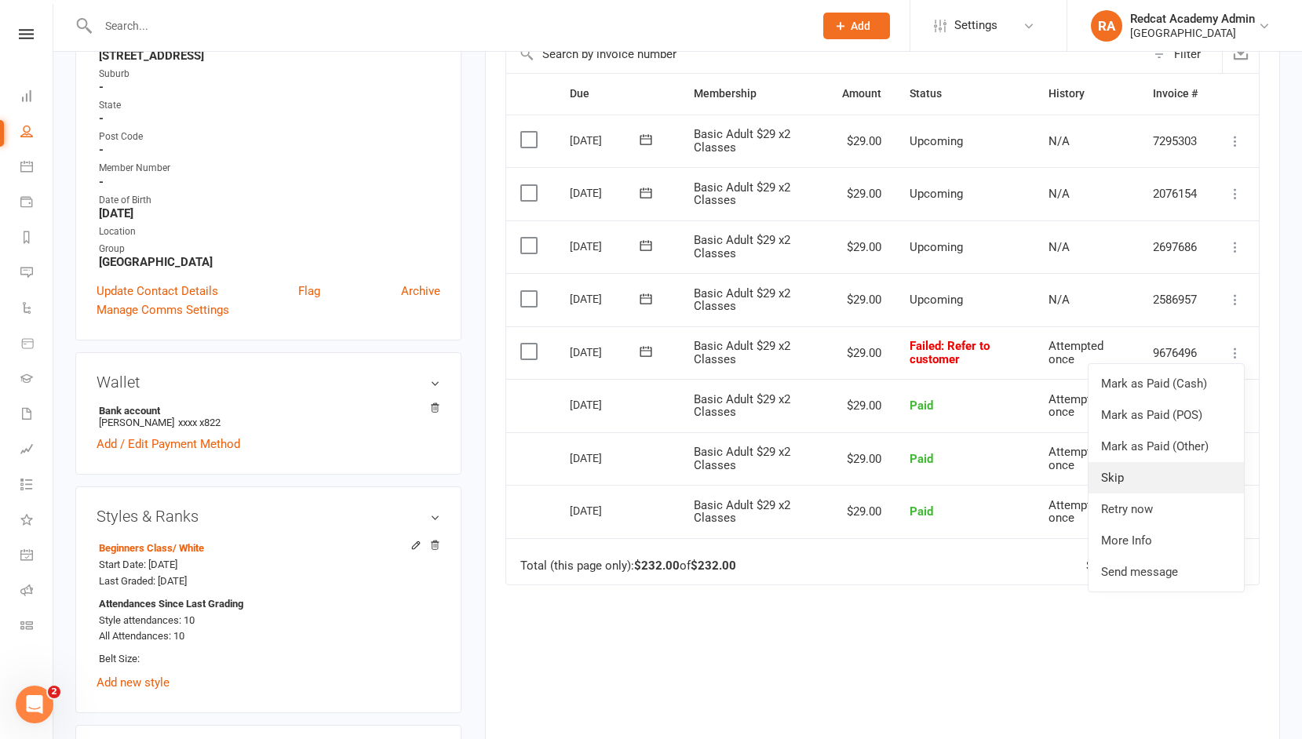
click at [1120, 473] on link "Skip" at bounding box center [1165, 477] width 155 height 31
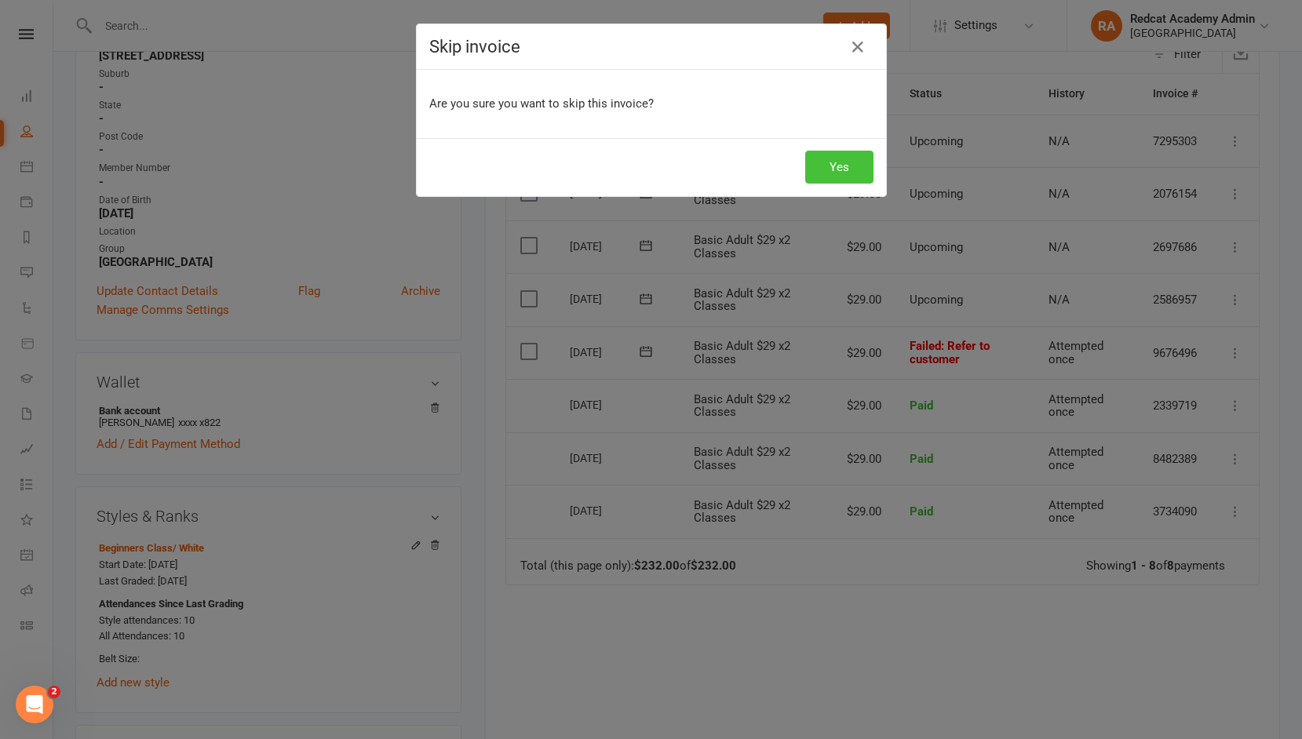
click at [852, 160] on button "Yes" at bounding box center [839, 167] width 68 height 33
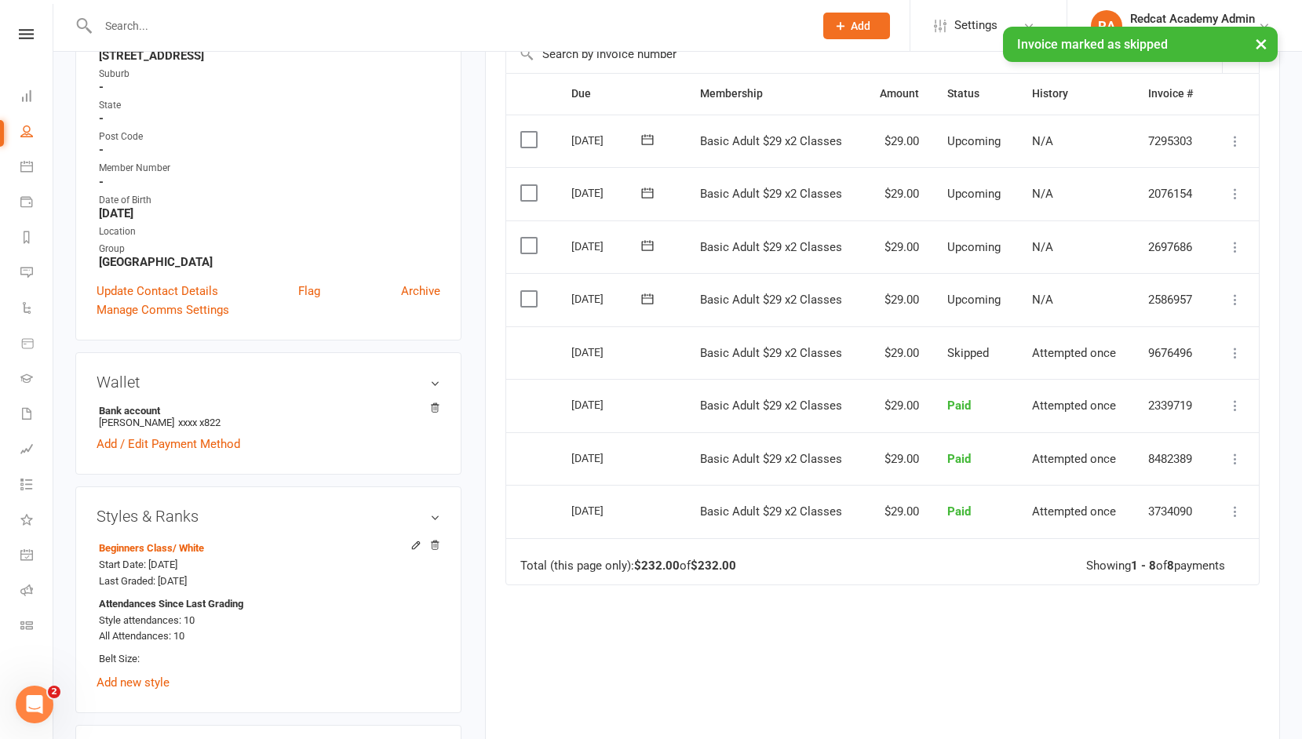
click at [1236, 297] on icon at bounding box center [1235, 300] width 16 height 16
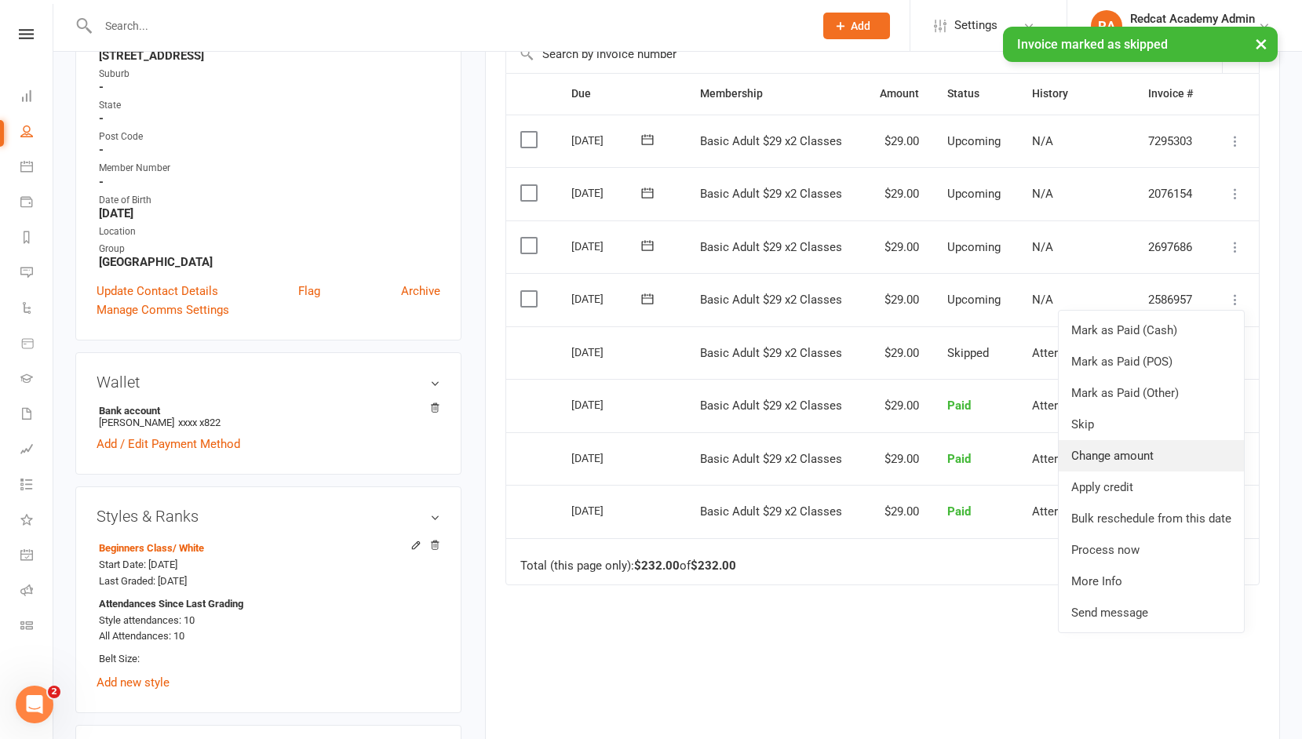
click at [1098, 449] on link "Change amount" at bounding box center [1150, 455] width 185 height 31
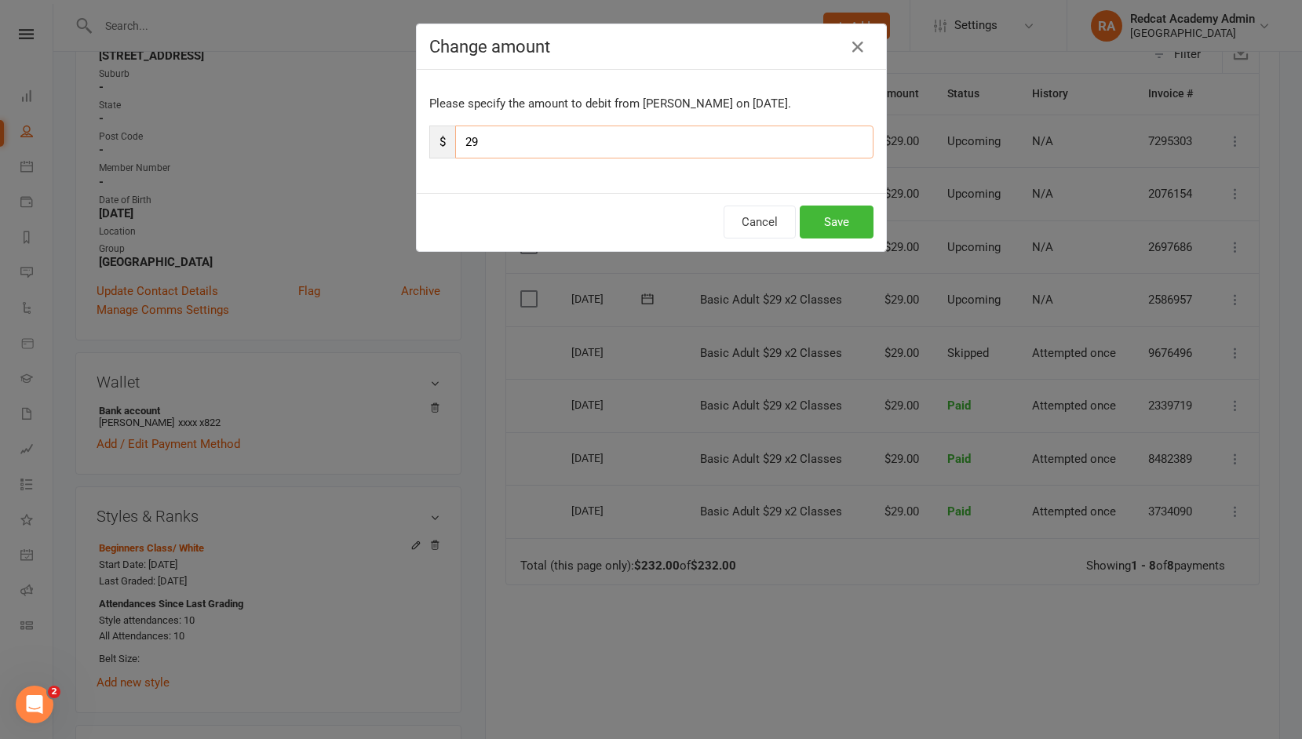
click at [516, 145] on input "29" at bounding box center [664, 142] width 418 height 33
type input "2"
type input "58"
click at [840, 224] on button "Save" at bounding box center [837, 222] width 74 height 33
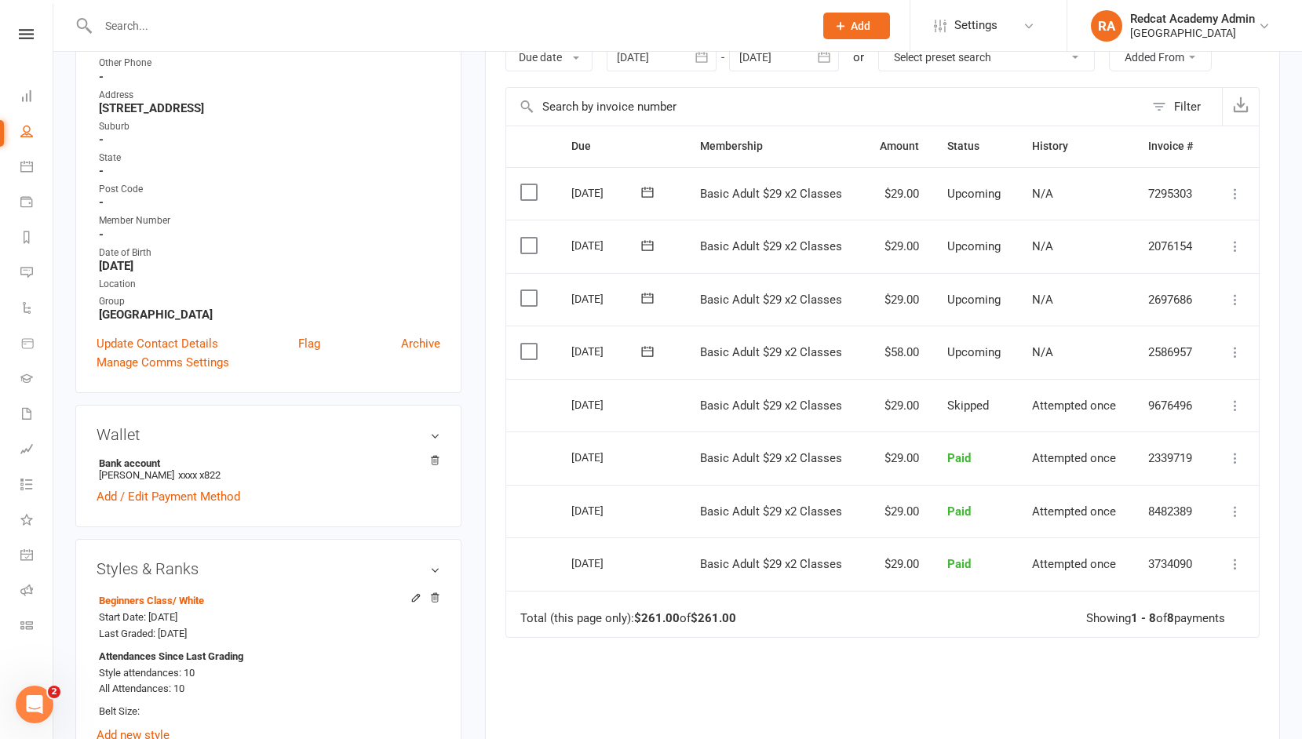
scroll to position [0, 0]
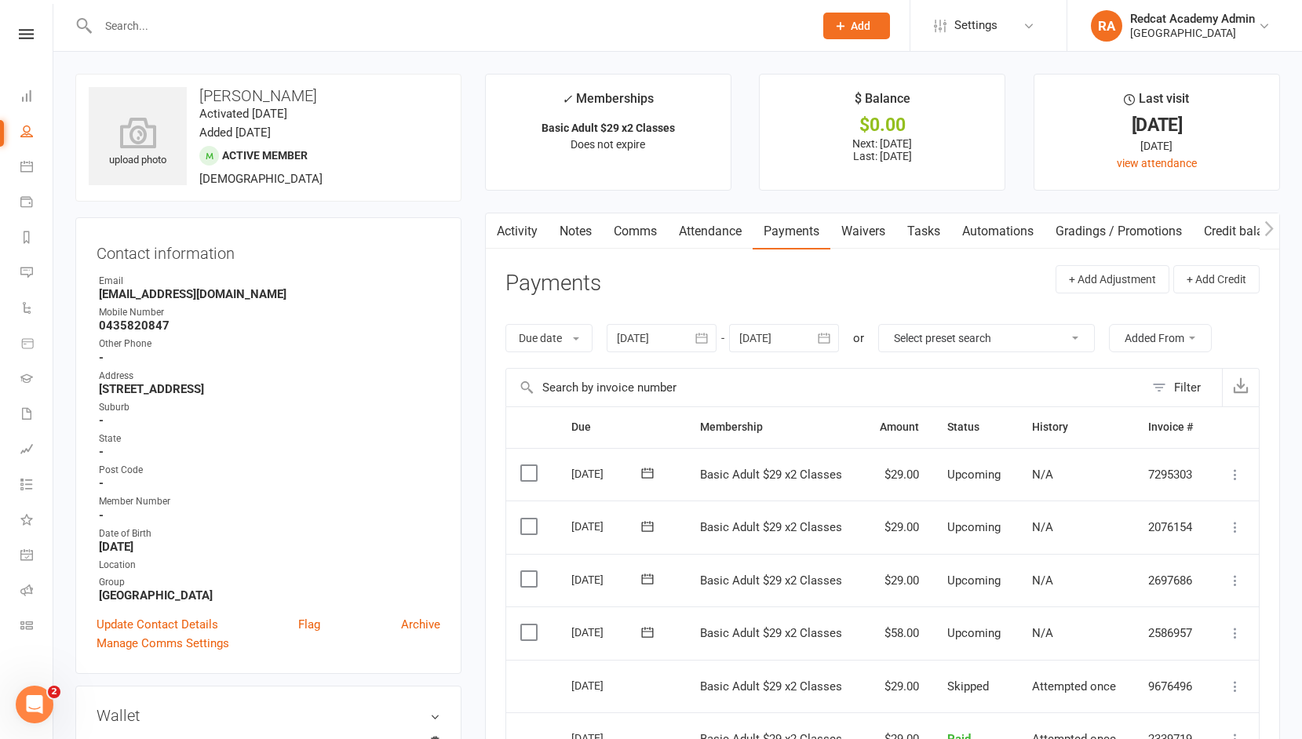
click at [574, 229] on link "Notes" at bounding box center [575, 231] width 54 height 36
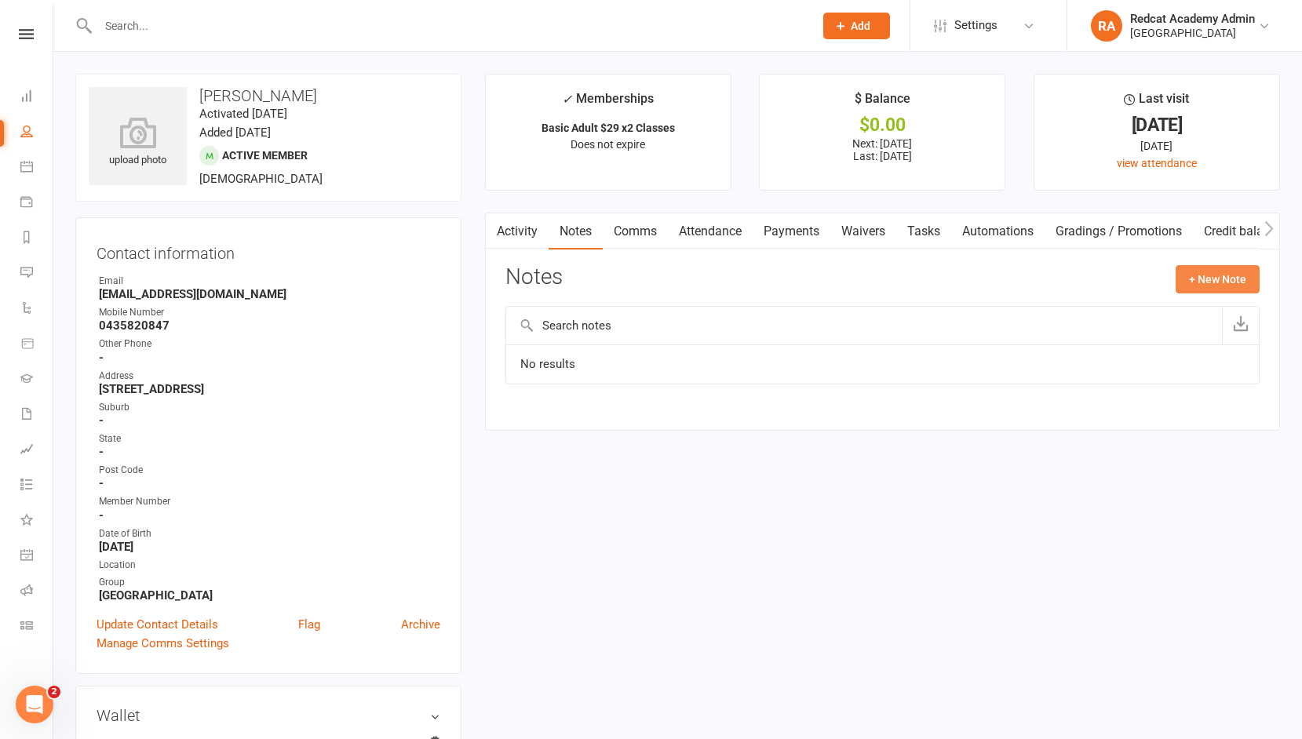
click at [1230, 272] on button "+ New Note" at bounding box center [1217, 279] width 84 height 28
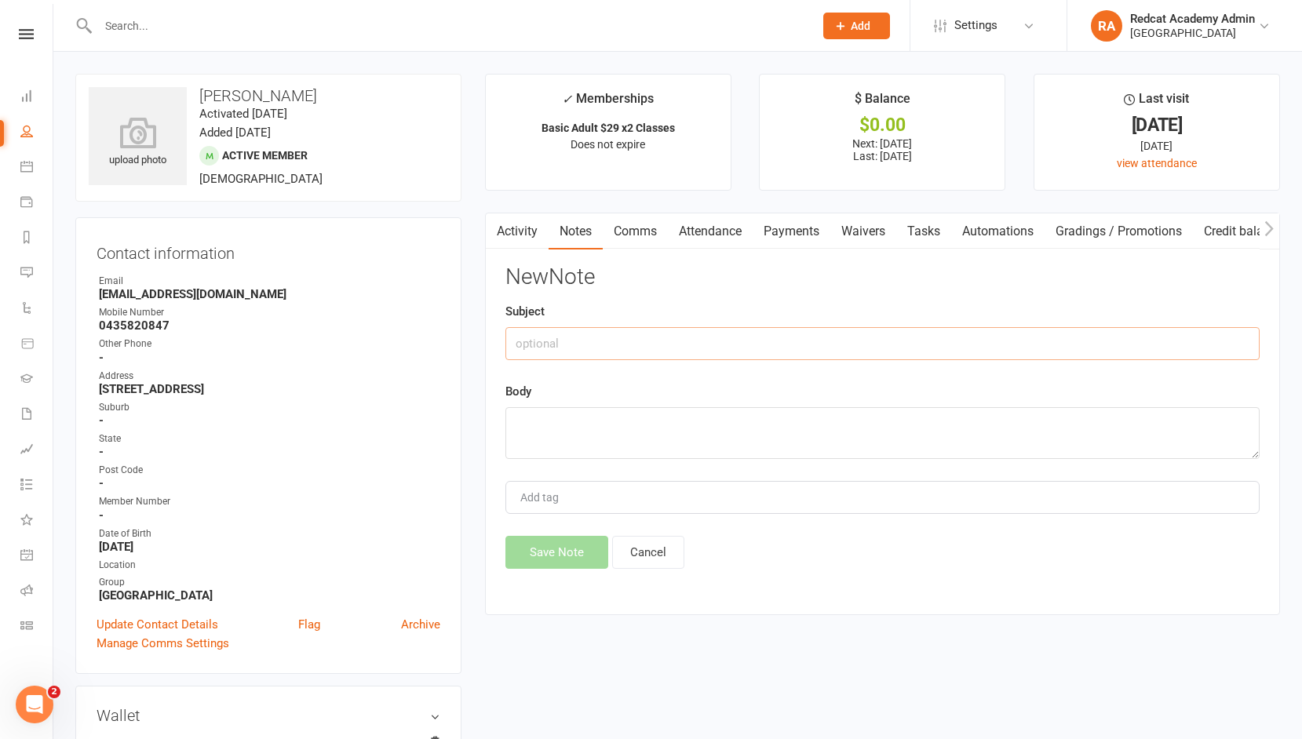
click at [560, 343] on input "text" at bounding box center [882, 343] width 754 height 33
type input "failed payment [DATE]"
click at [556, 424] on textarea at bounding box center [882, 433] width 754 height 52
type textarea "Falied payment on th [DATE] of $29 so on the [DATE] $58 will be taken out."
click at [555, 554] on button "Save Note" at bounding box center [556, 552] width 103 height 33
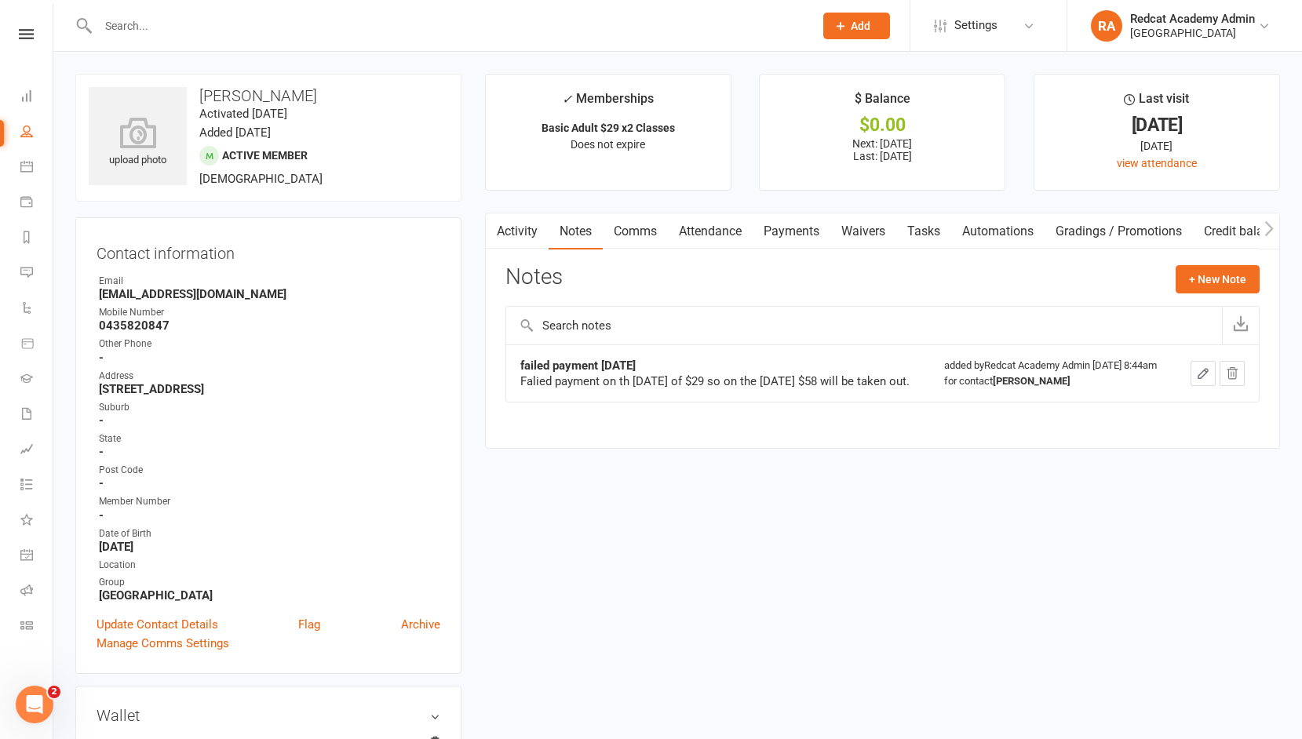
click at [147, 28] on input "text" at bounding box center [447, 26] width 709 height 22
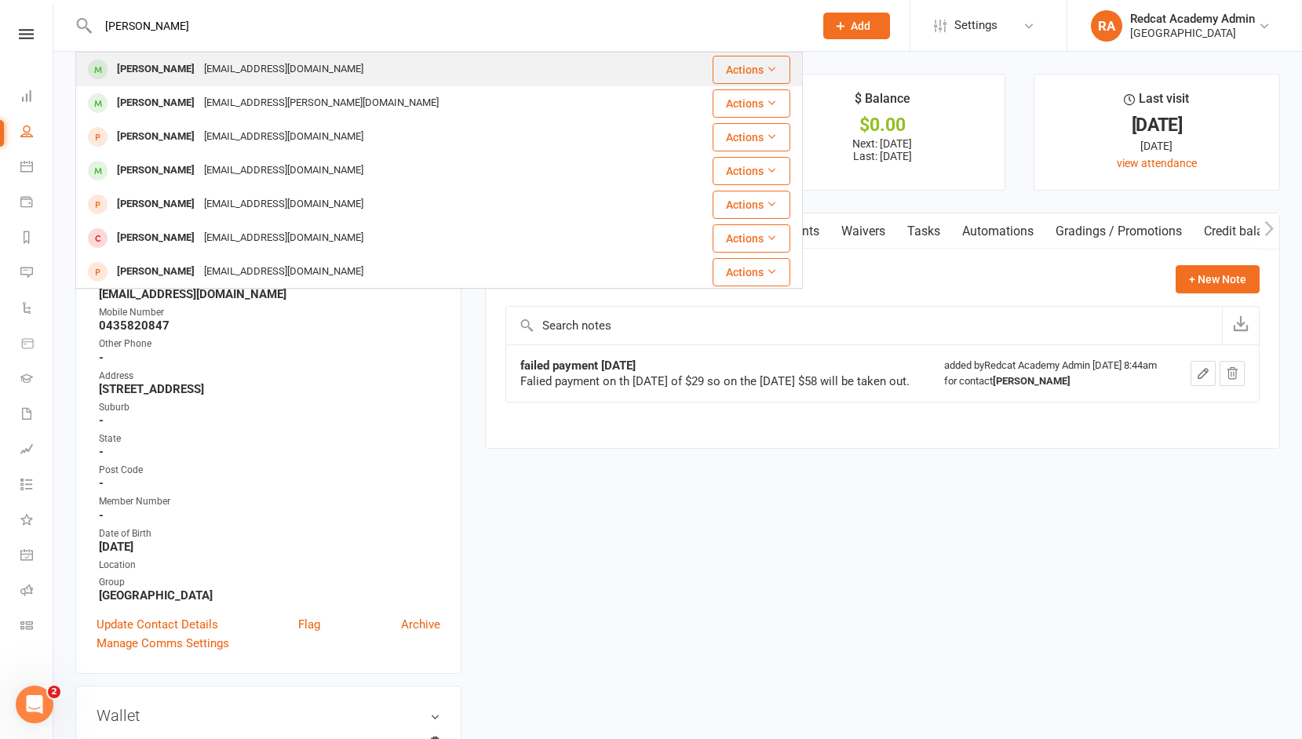
type input "[PERSON_NAME]"
click at [151, 66] on div "[PERSON_NAME]" at bounding box center [155, 69] width 87 height 23
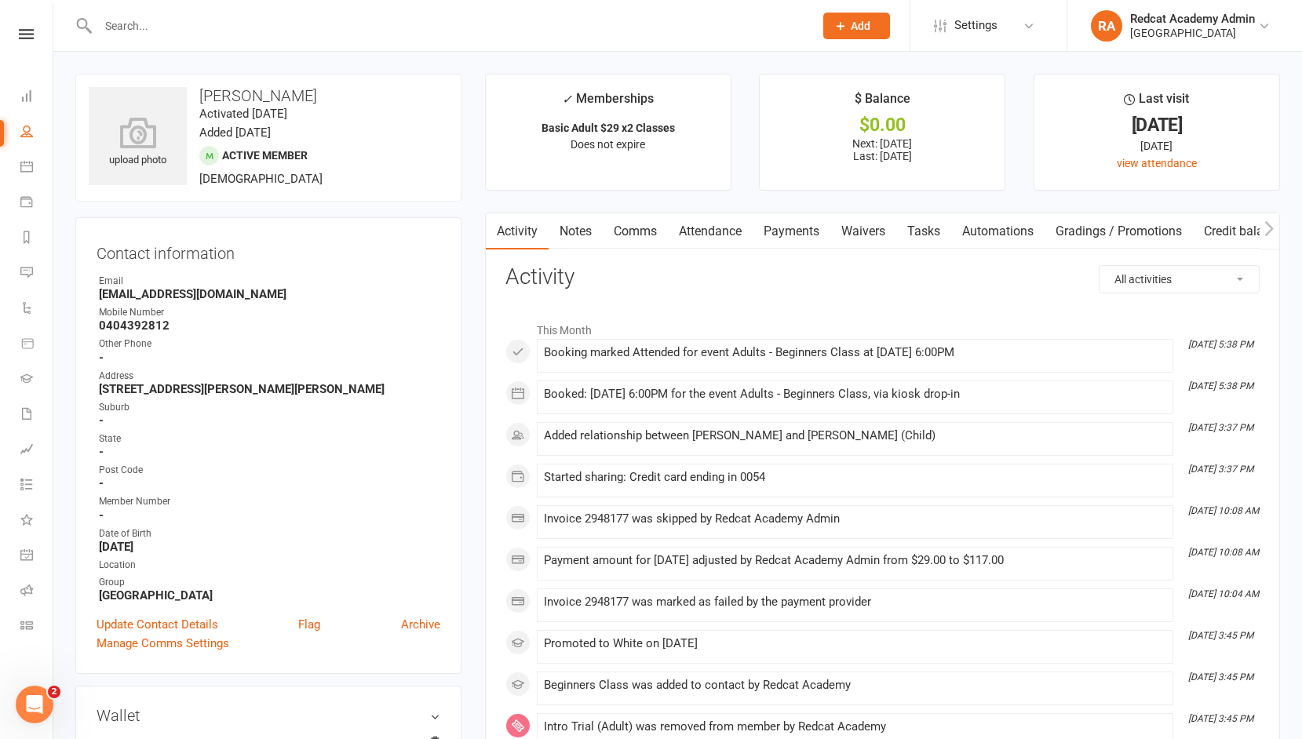
click at [796, 233] on link "Payments" at bounding box center [791, 231] width 78 height 36
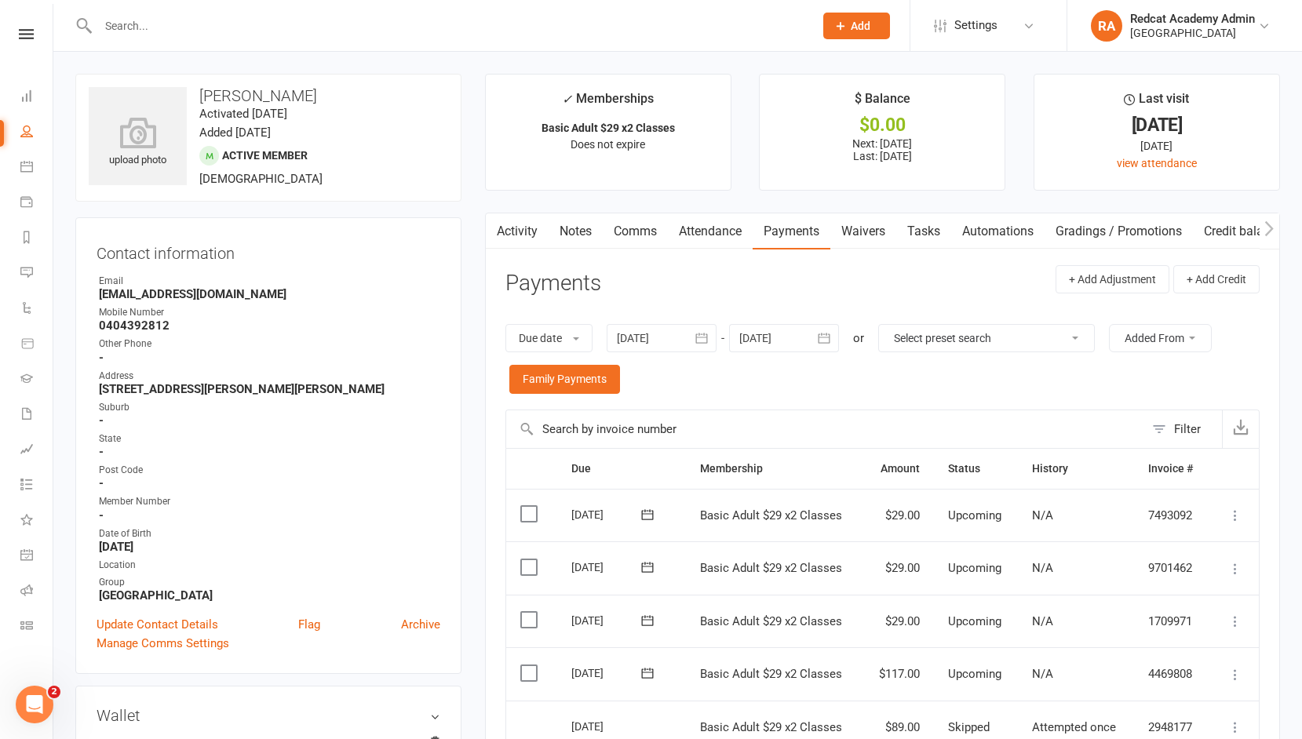
click at [184, 18] on input "text" at bounding box center [447, 26] width 709 height 22
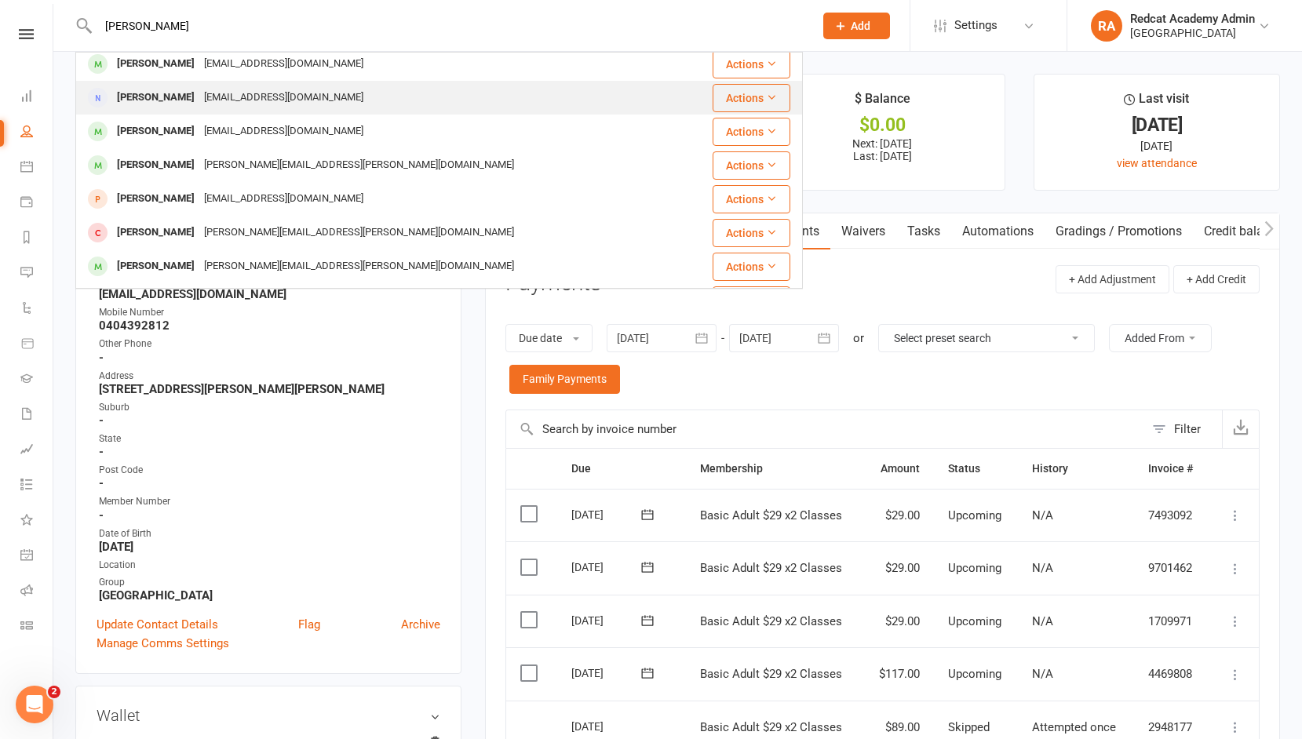
scroll to position [3, 0]
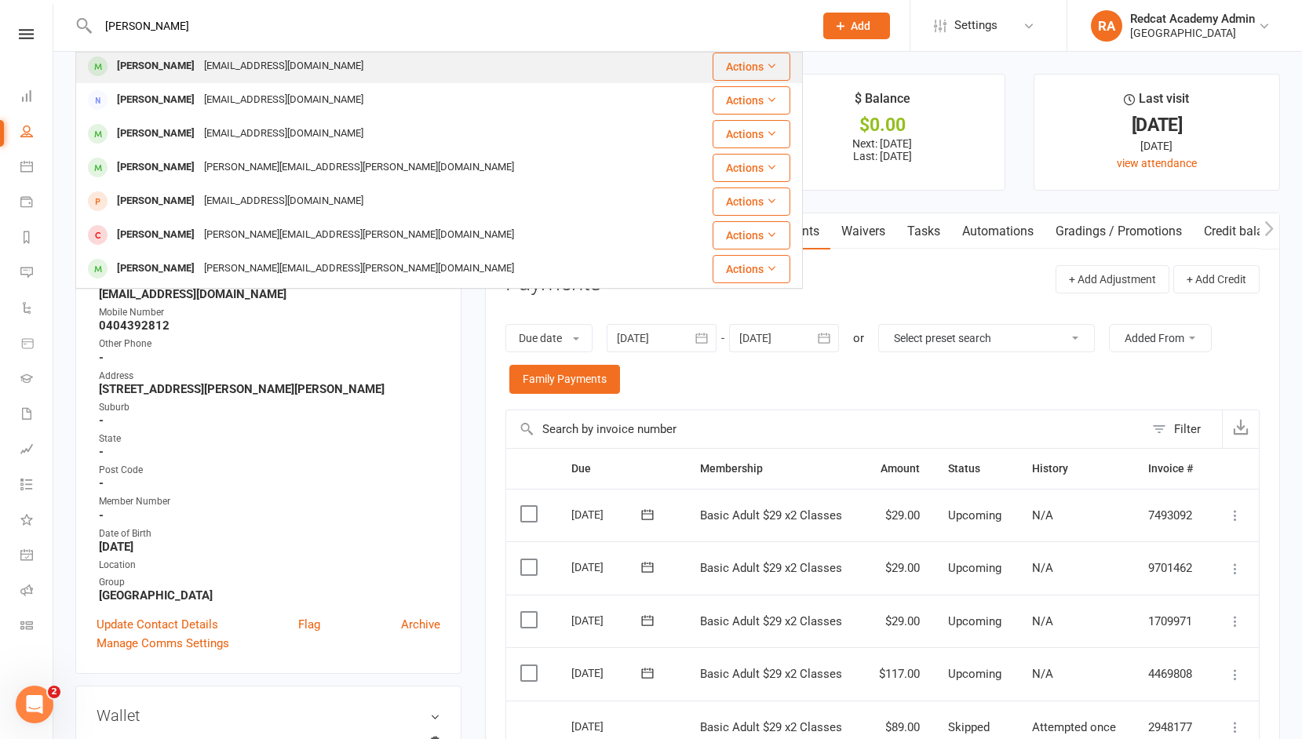
type input "[PERSON_NAME]"
click at [212, 65] on div "[EMAIL_ADDRESS][DOMAIN_NAME]" at bounding box center [283, 66] width 169 height 23
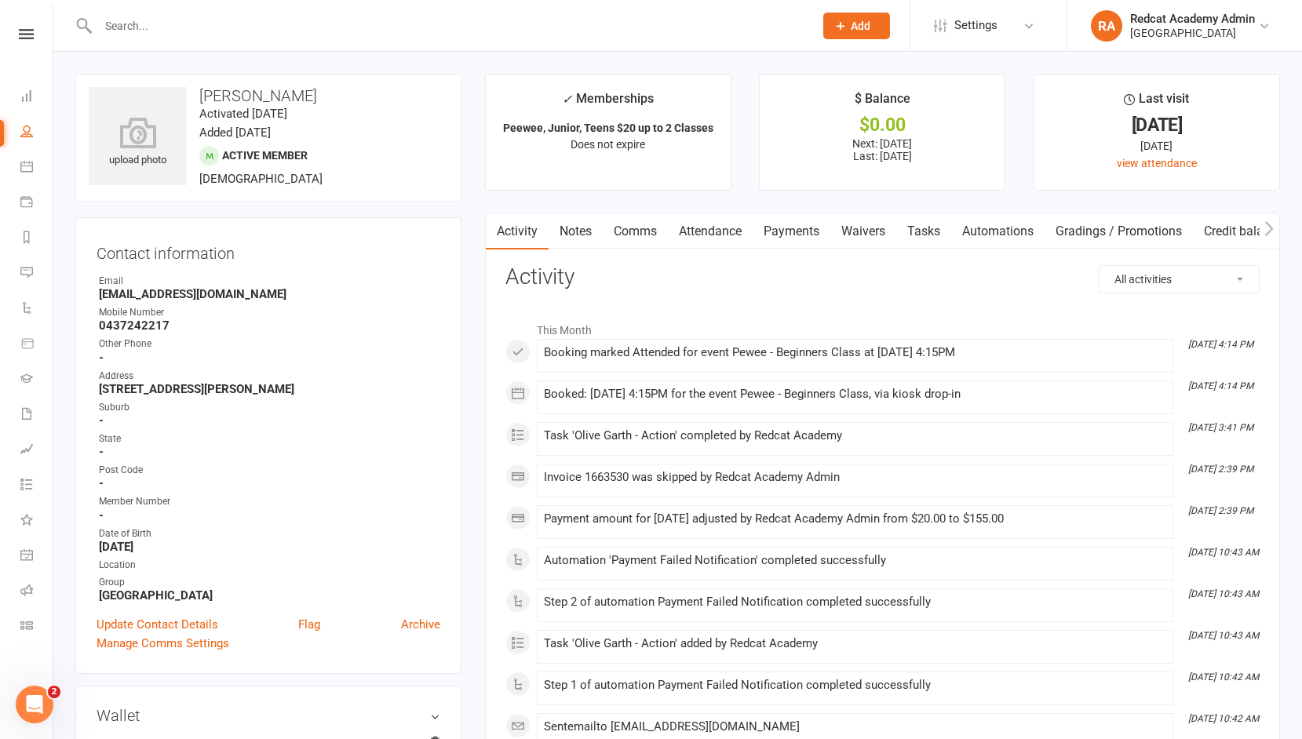
click at [809, 230] on link "Payments" at bounding box center [791, 231] width 78 height 36
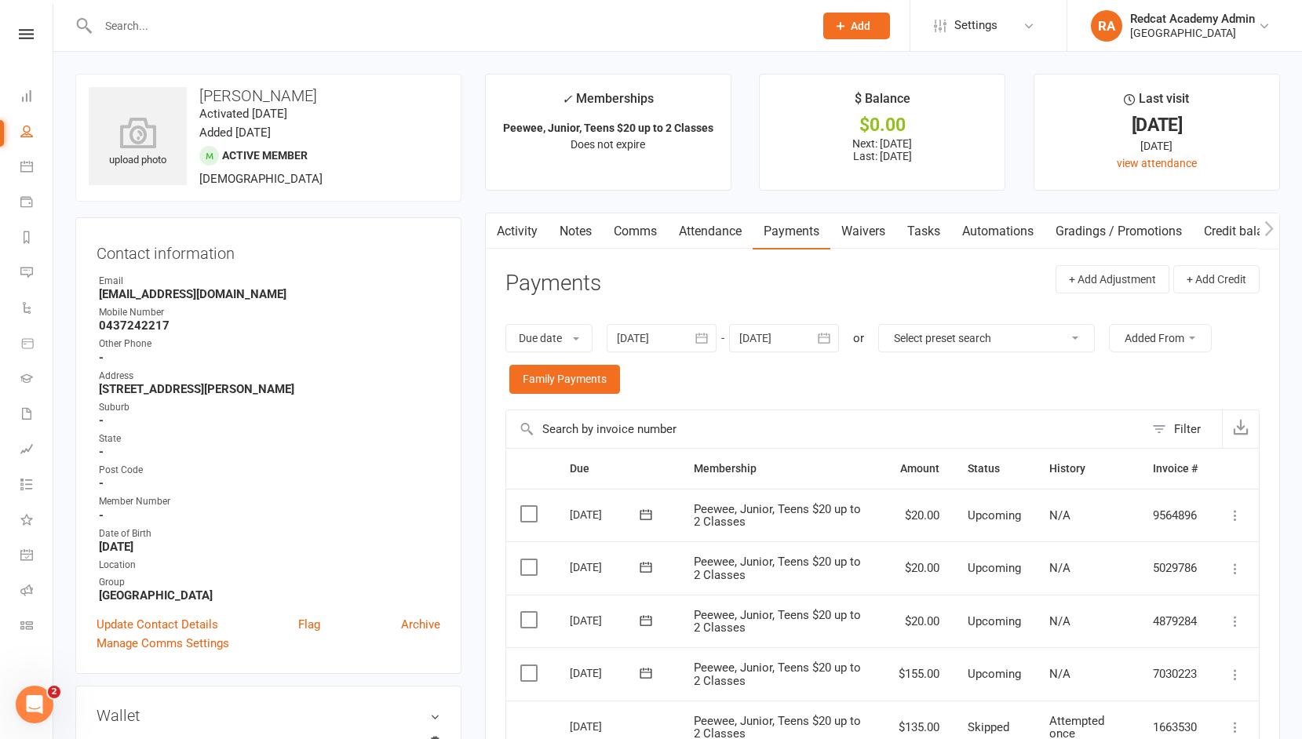
click at [199, 31] on input "text" at bounding box center [447, 26] width 709 height 22
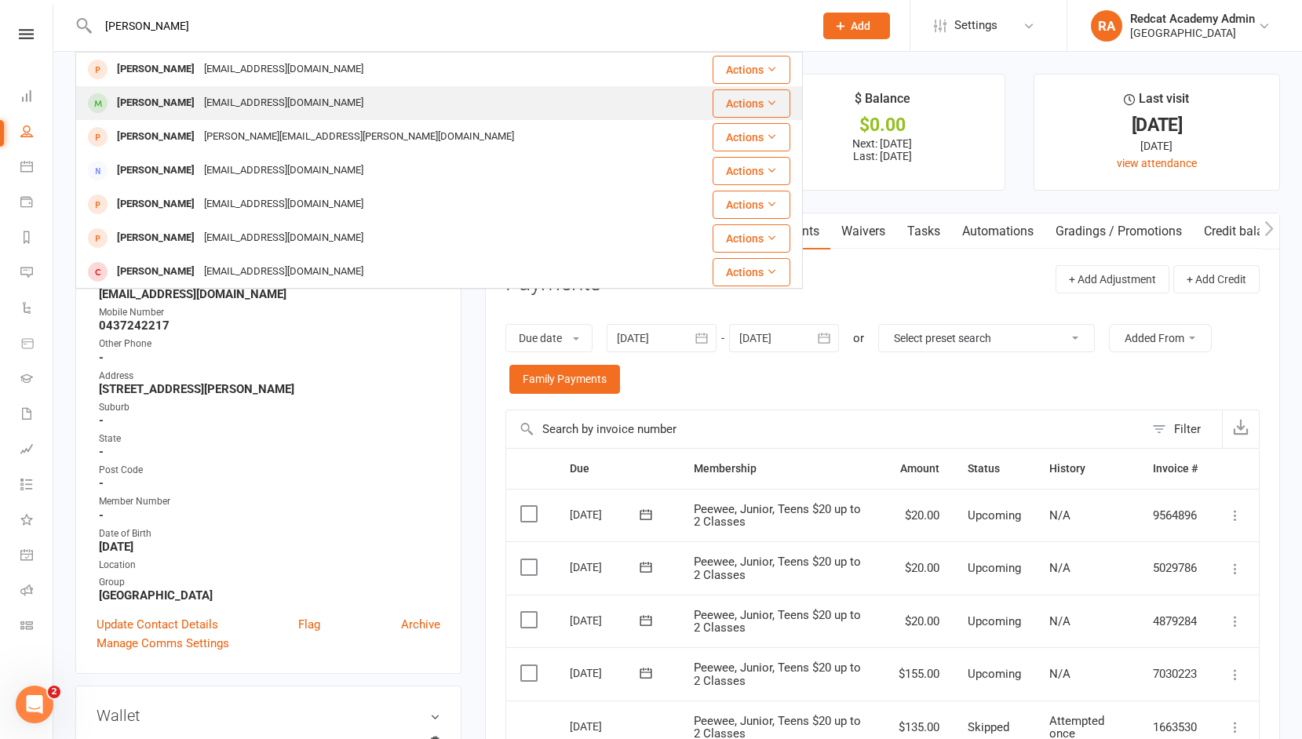
type input "[PERSON_NAME]"
click at [170, 107] on div "[PERSON_NAME]" at bounding box center [155, 103] width 87 height 23
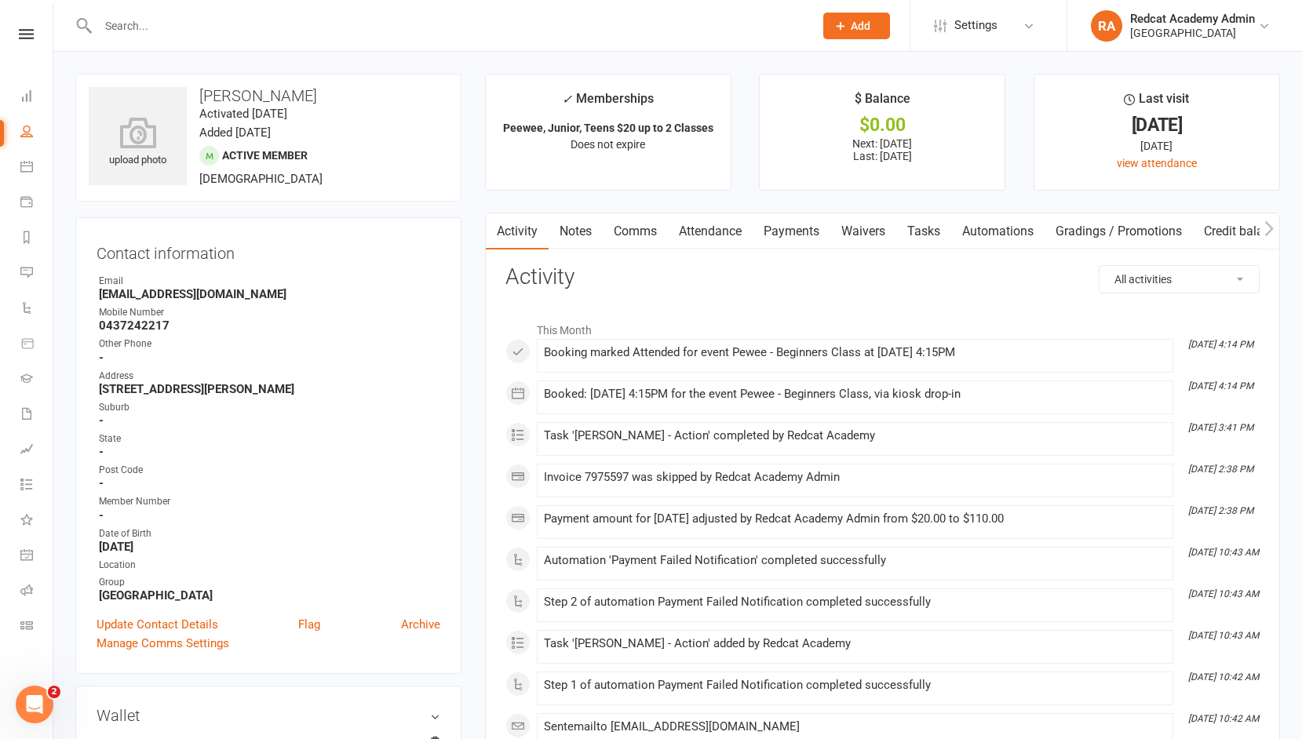
click at [803, 232] on link "Payments" at bounding box center [791, 231] width 78 height 36
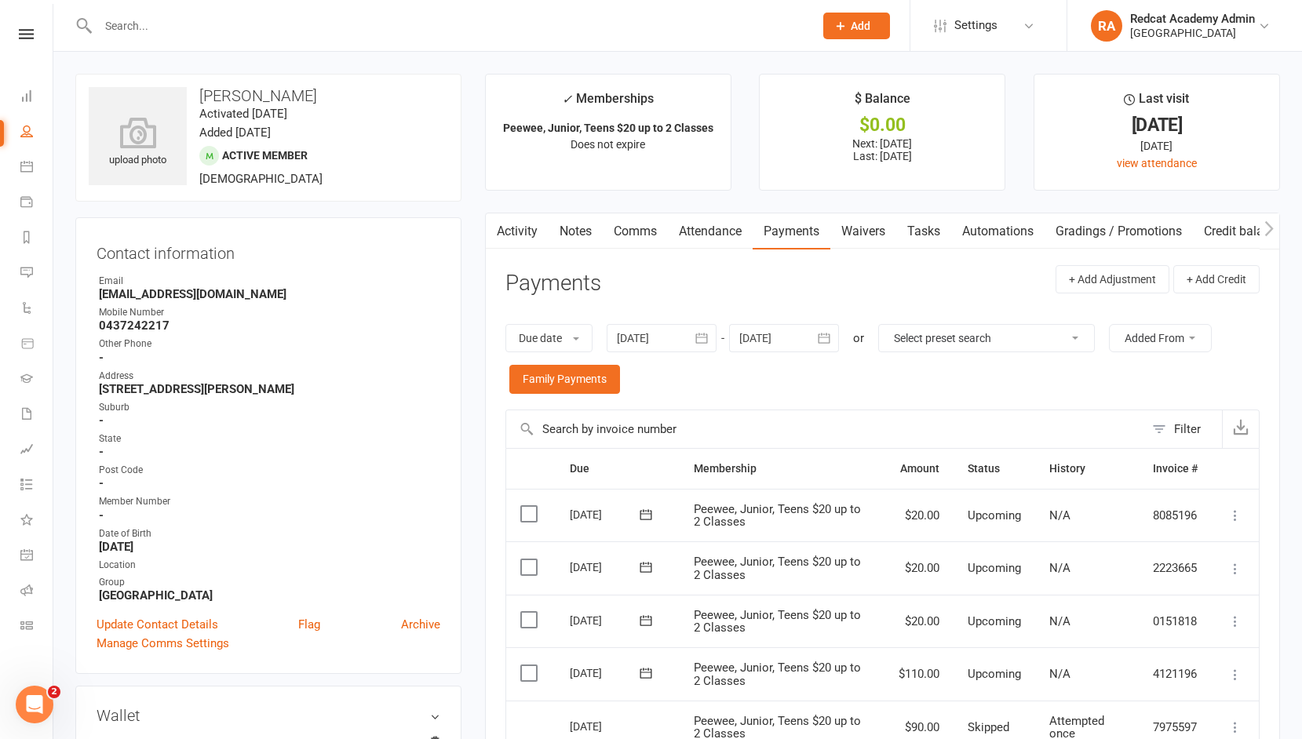
click at [152, 28] on input "text" at bounding box center [447, 26] width 709 height 22
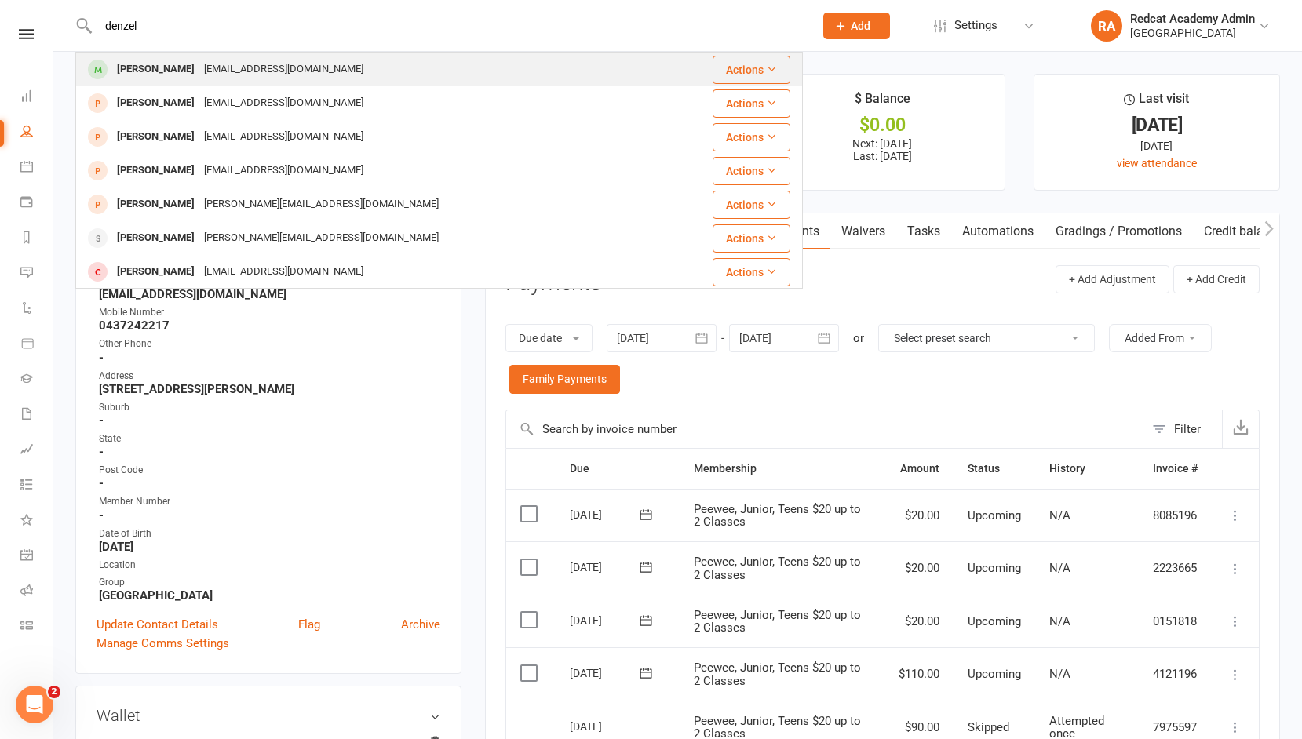
type input "denzel"
click at [154, 66] on div "[PERSON_NAME]" at bounding box center [155, 69] width 87 height 23
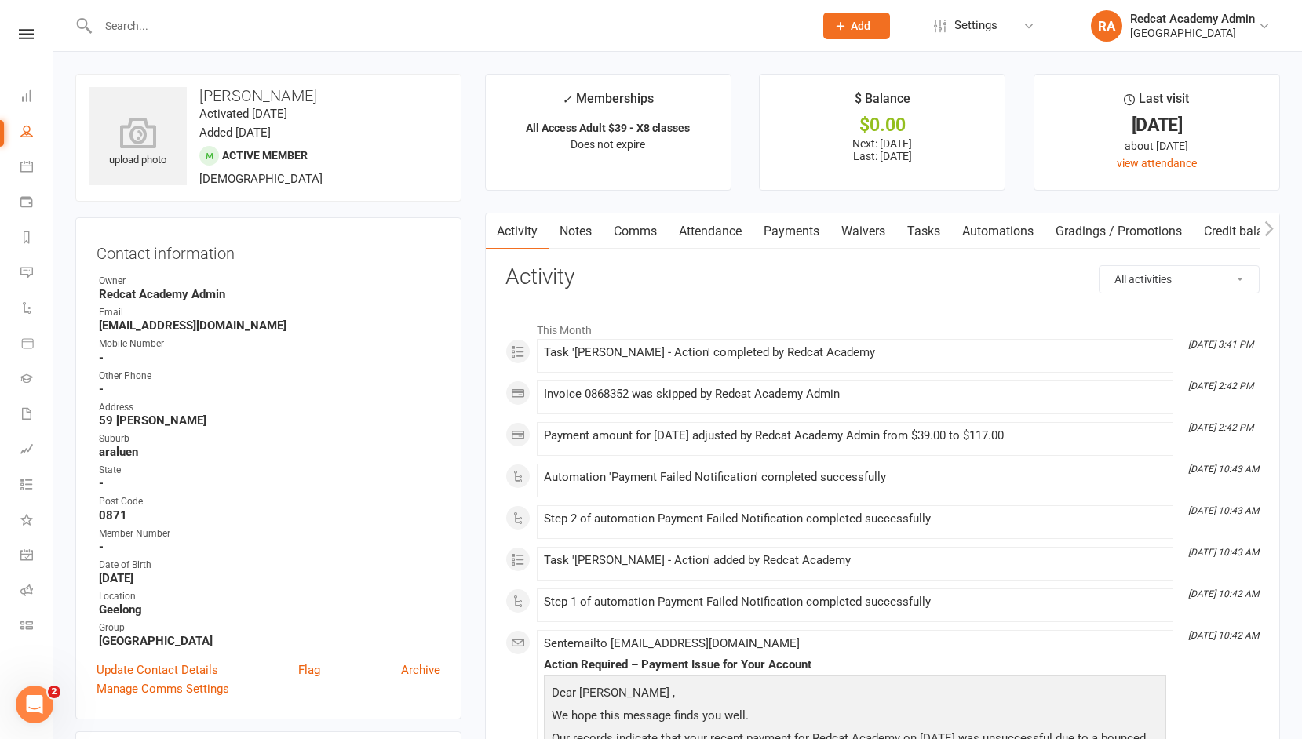
scroll to position [2, 0]
click at [807, 228] on link "Payments" at bounding box center [791, 230] width 78 height 36
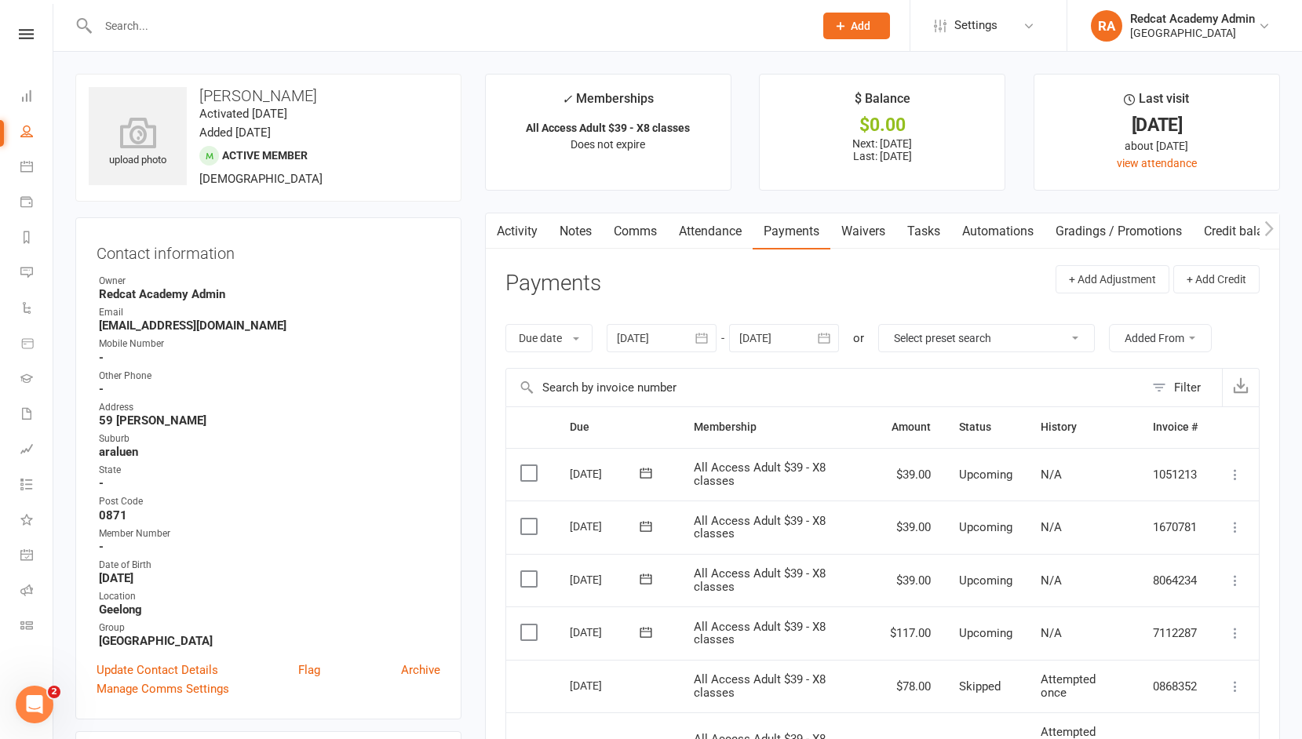
click at [151, 29] on input "text" at bounding box center [447, 26] width 709 height 22
click at [158, 11] on div at bounding box center [438, 25] width 727 height 51
click at [157, 20] on input "text" at bounding box center [447, 26] width 709 height 22
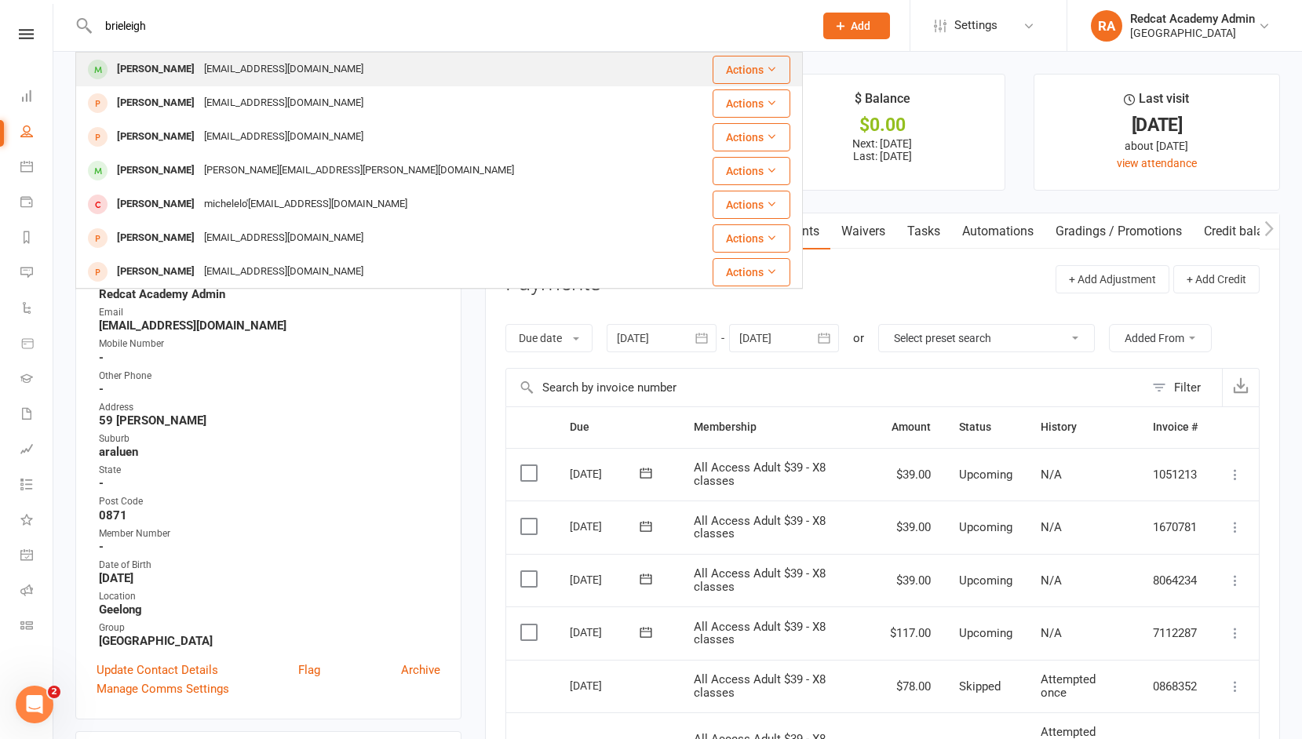
type input "brieleigh"
click at [164, 74] on div "[PERSON_NAME]" at bounding box center [155, 69] width 87 height 23
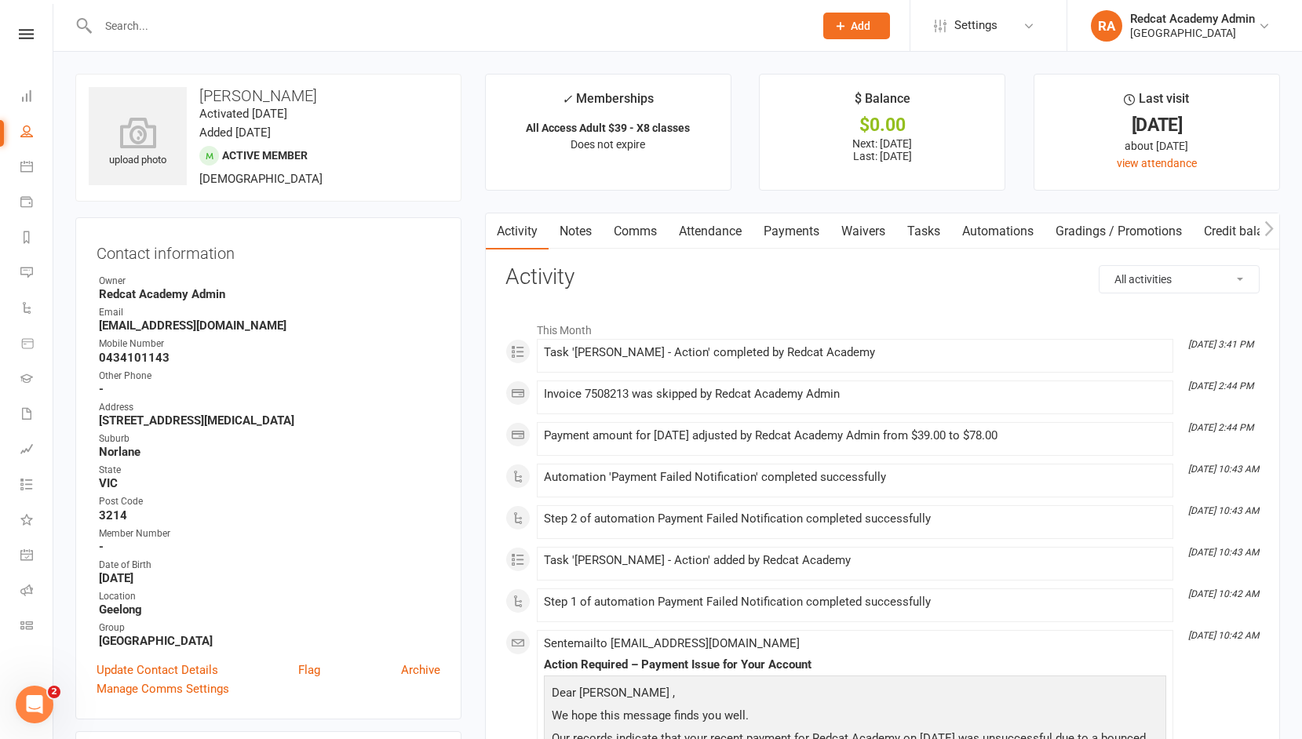
click at [791, 234] on link "Payments" at bounding box center [791, 231] width 78 height 36
